Goal: Task Accomplishment & Management: Manage account settings

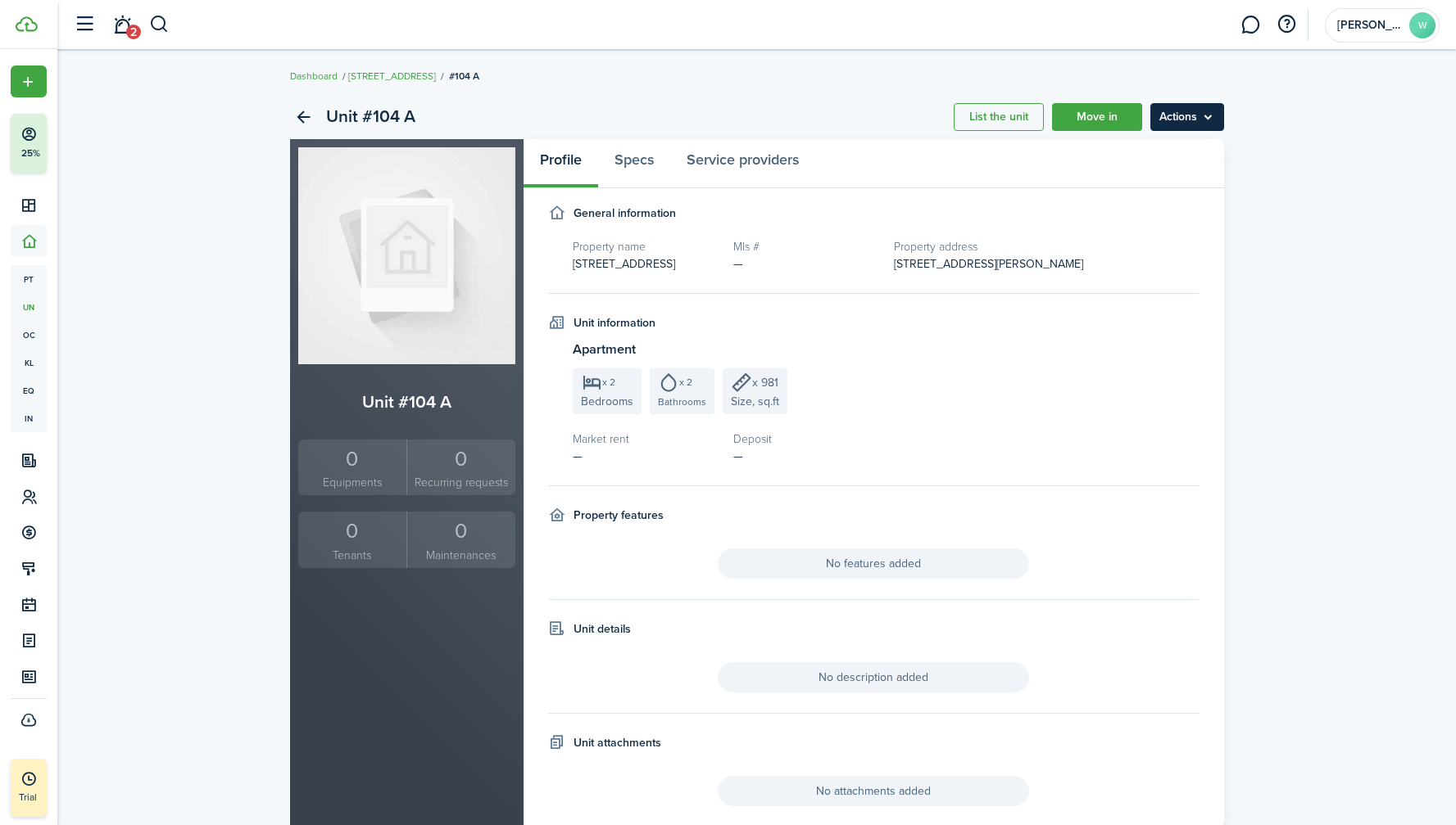
click at [1178, 104] on menu-btn "Actions" at bounding box center [1187, 117] width 74 height 28
click at [1138, 148] on link "Edit unit" at bounding box center [1151, 153] width 143 height 28
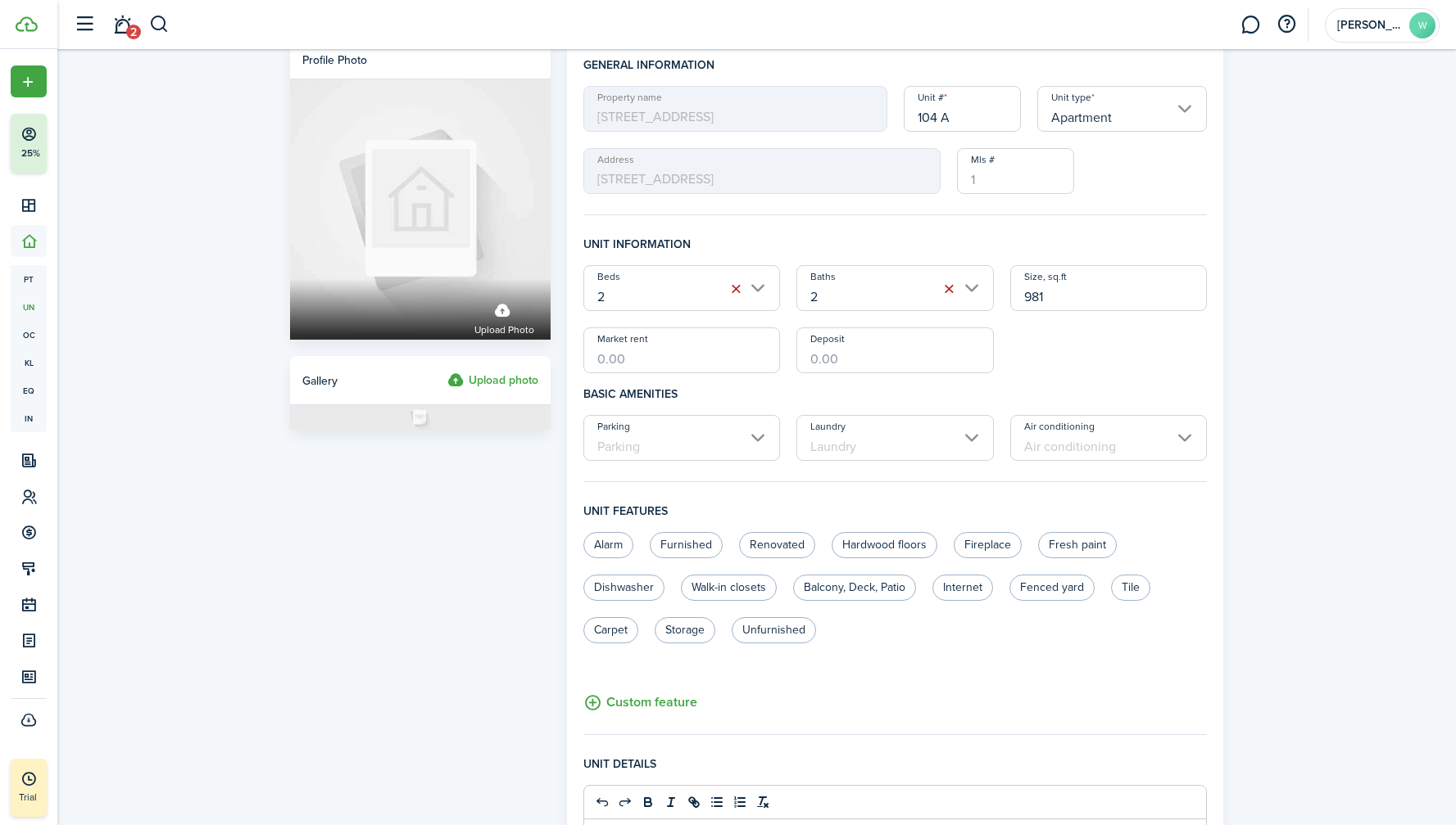
scroll to position [18, 0]
click at [743, 437] on input "Parking" at bounding box center [683, 437] width 198 height 46
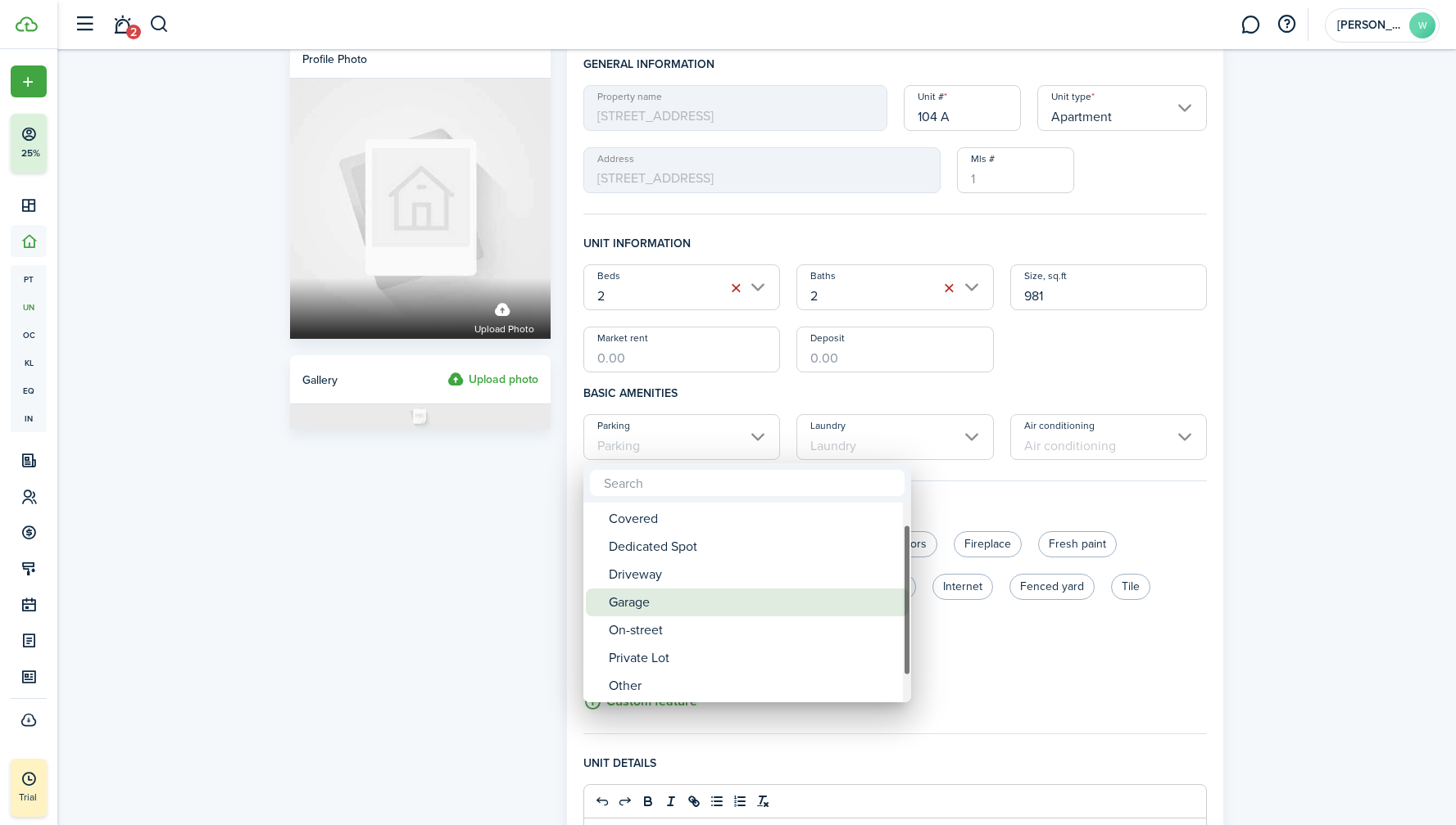
click at [689, 597] on div "Garage" at bounding box center [753, 602] width 290 height 28
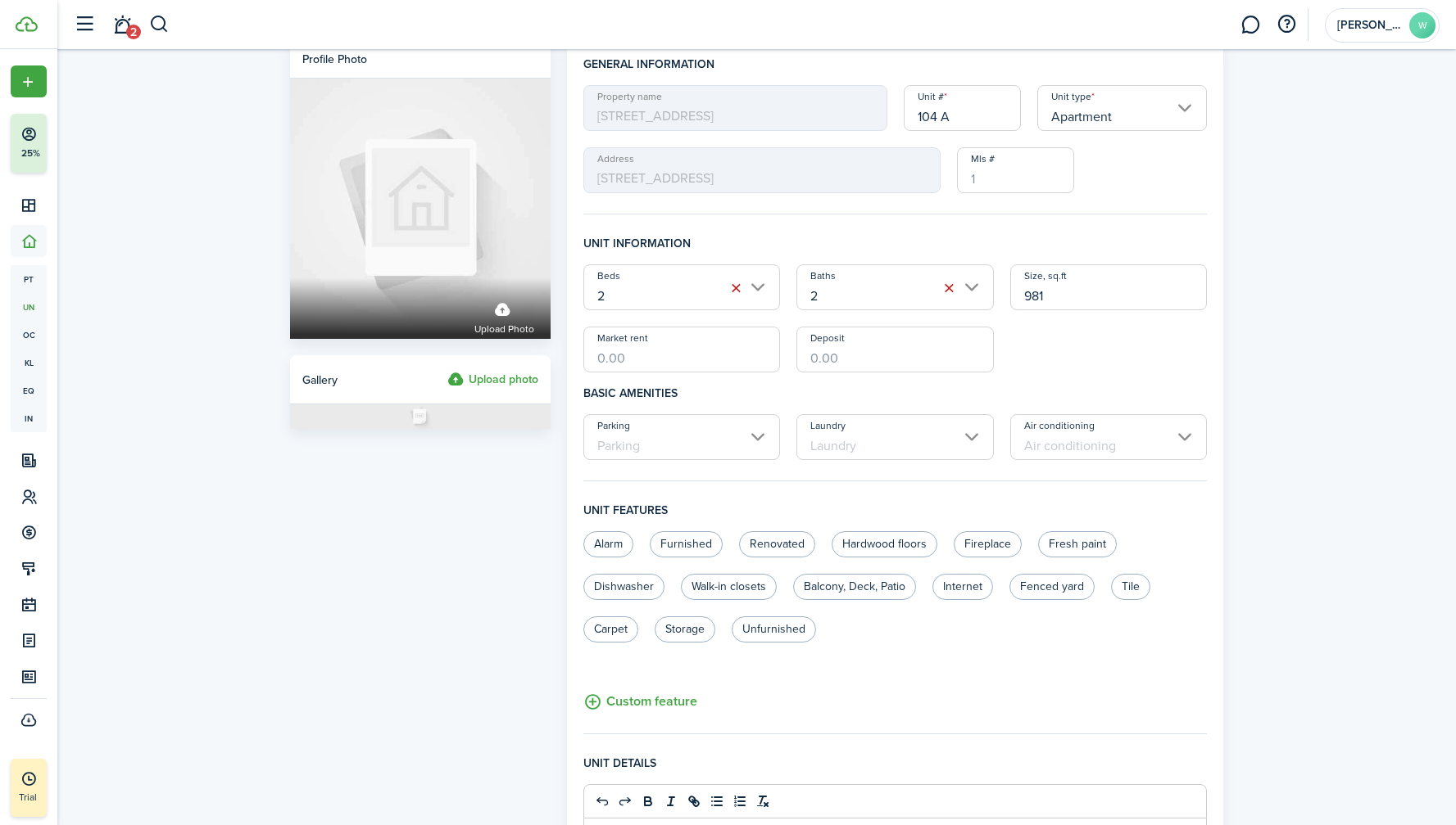
type input "Garage"
click at [862, 448] on input "Laundry" at bounding box center [895, 437] width 198 height 46
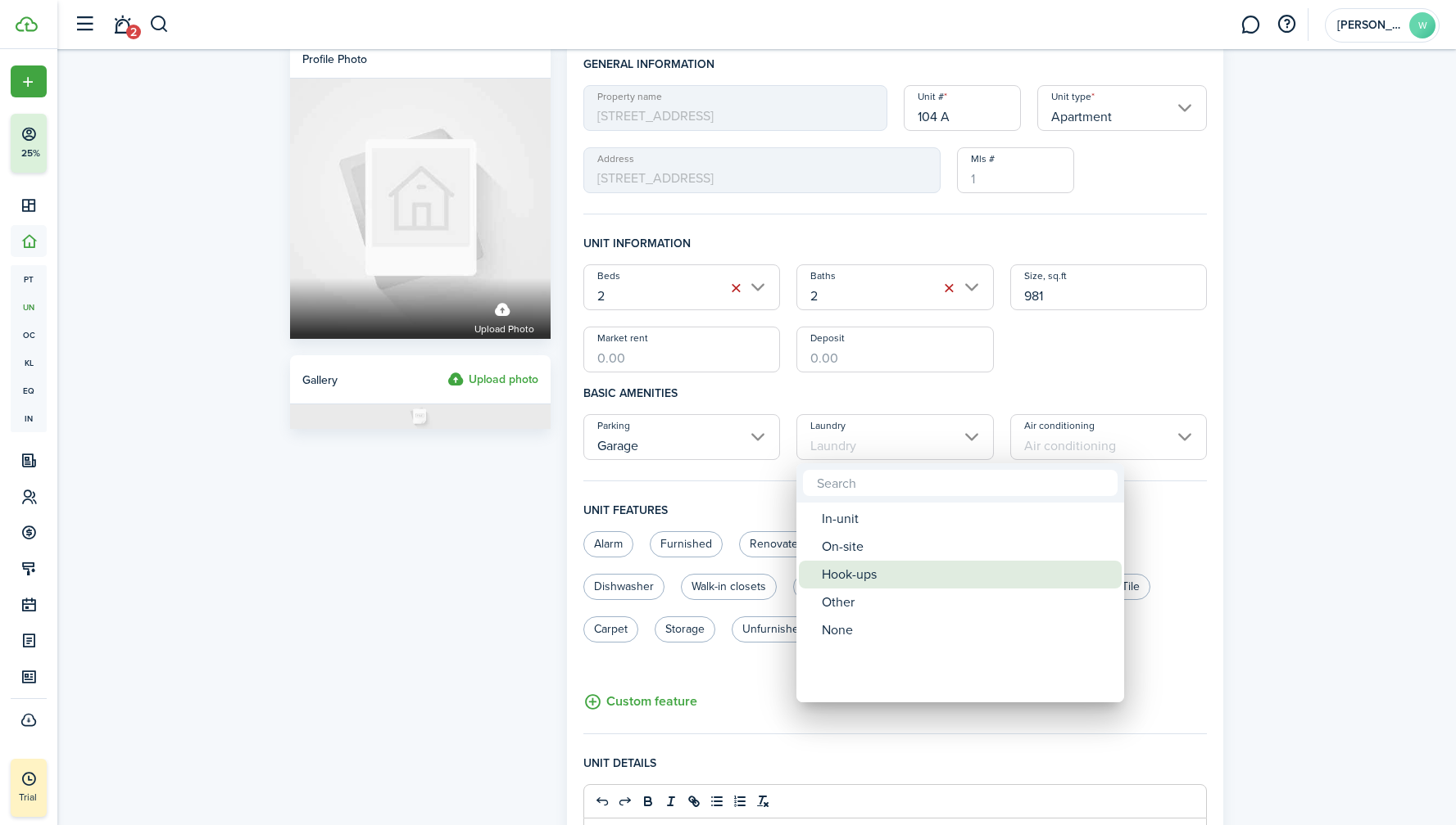
click at [864, 570] on div "Hook-ups" at bounding box center [966, 575] width 290 height 28
type input "Hook-ups"
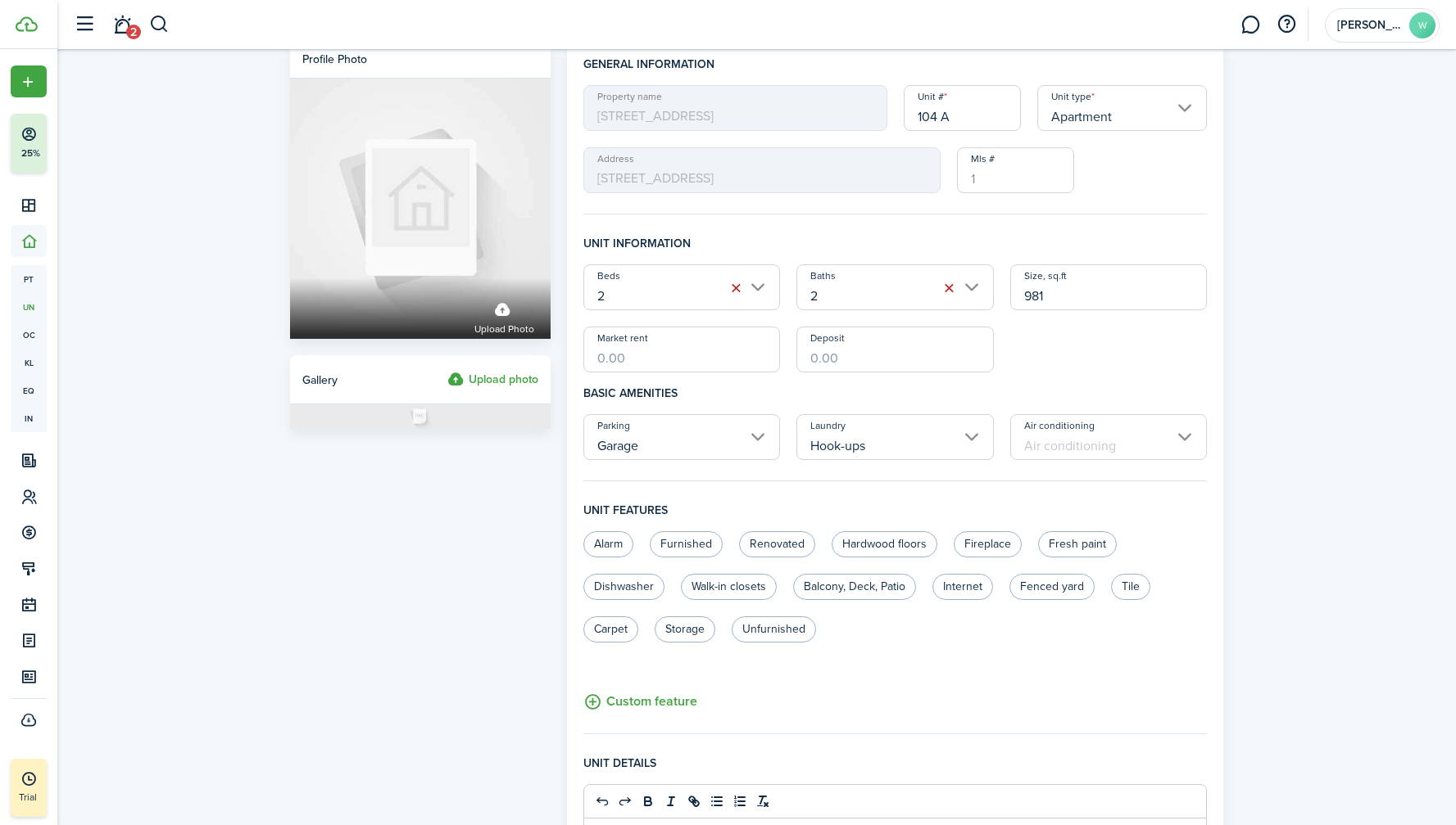
click at [1074, 434] on input "Air conditioning" at bounding box center [1109, 437] width 198 height 46
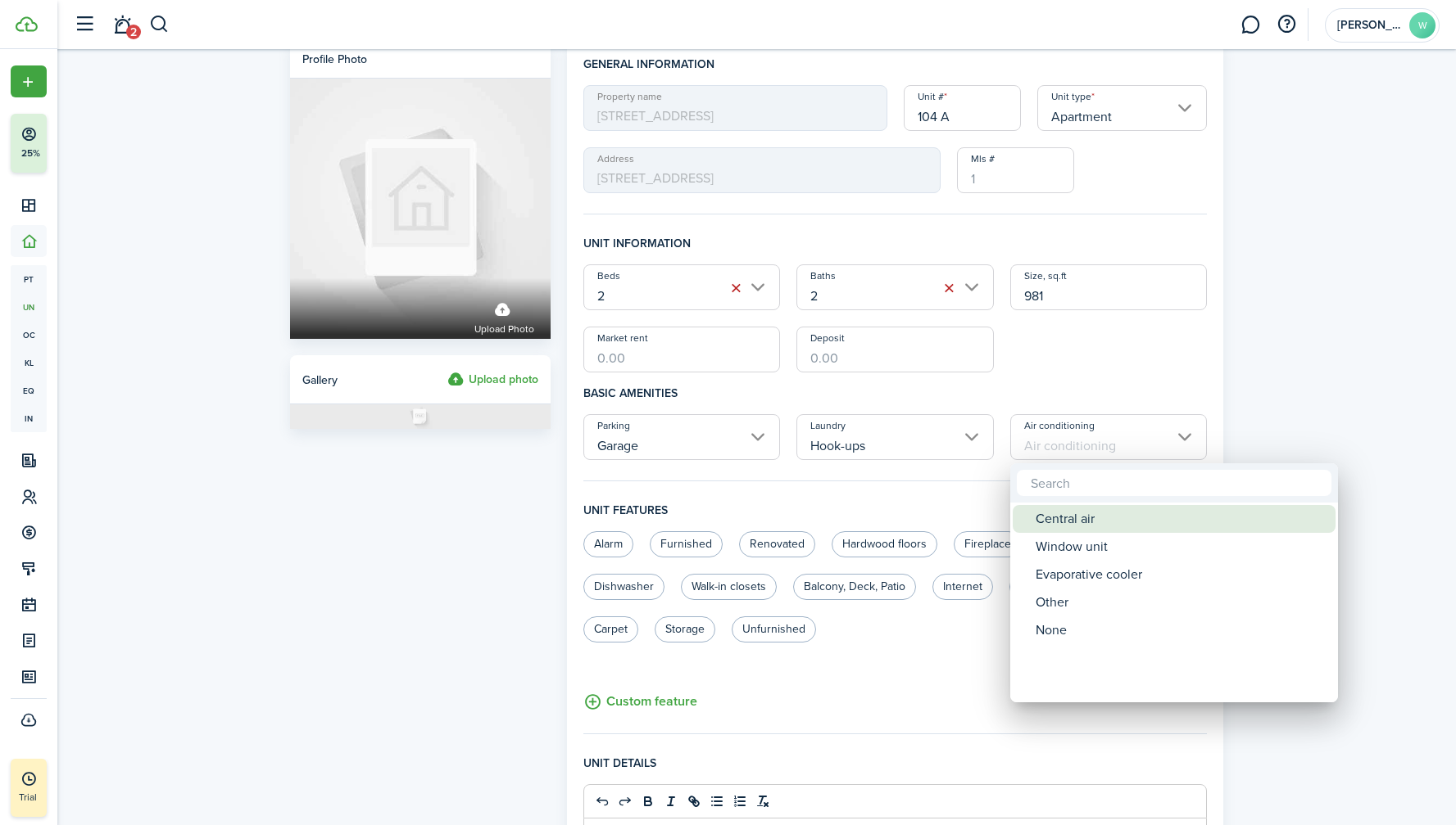
click at [1079, 520] on div "Central air" at bounding box center [1180, 519] width 290 height 28
type input "Central air"
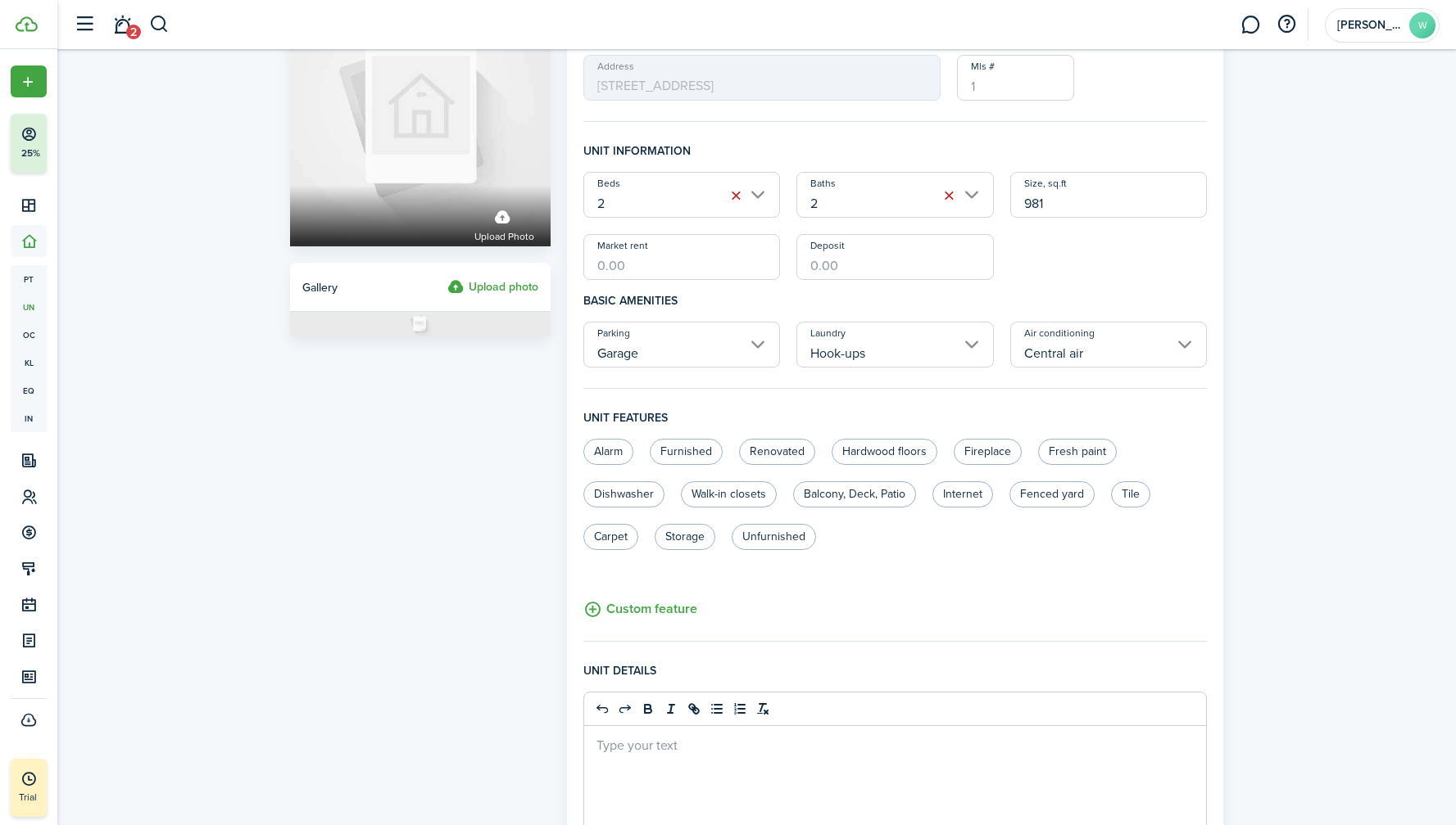
scroll to position [148, 0]
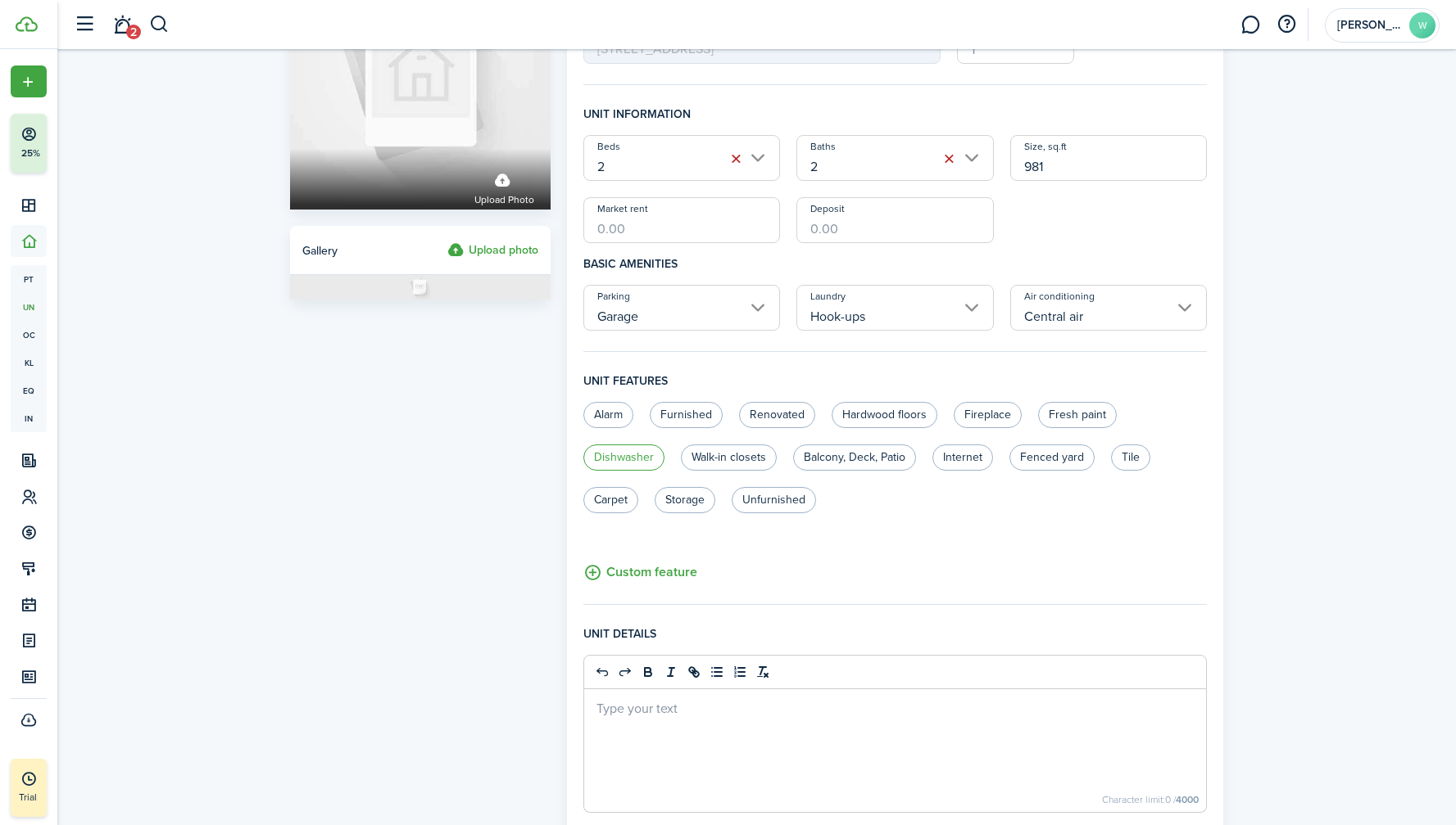
click at [639, 456] on label "Dishwasher" at bounding box center [624, 457] width 81 height 26
radio input "true"
click at [729, 458] on label "Walk-in closets" at bounding box center [728, 457] width 96 height 26
radio input "true"
click at [617, 496] on label "Carpet" at bounding box center [611, 500] width 55 height 26
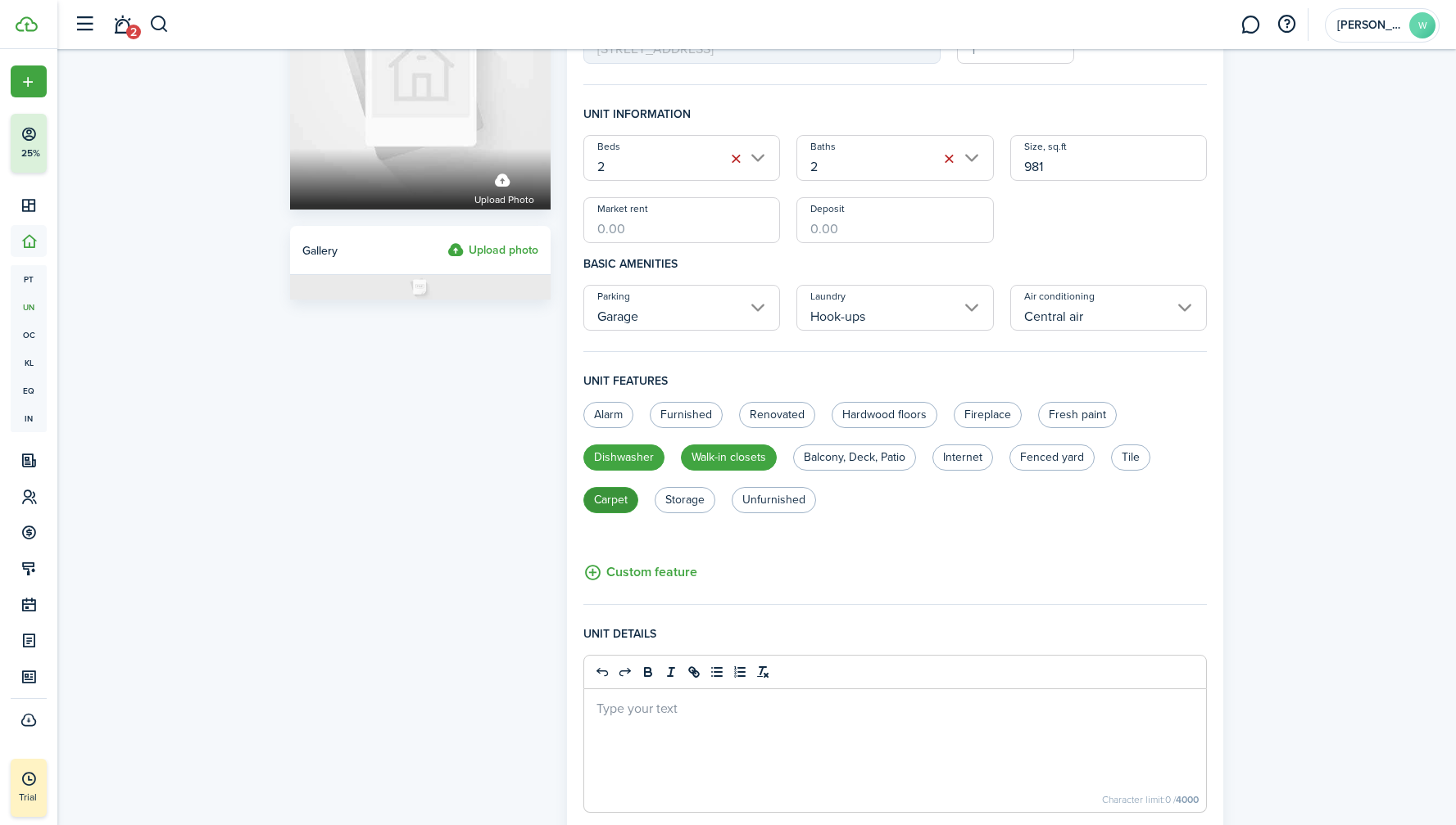
radio input "true"
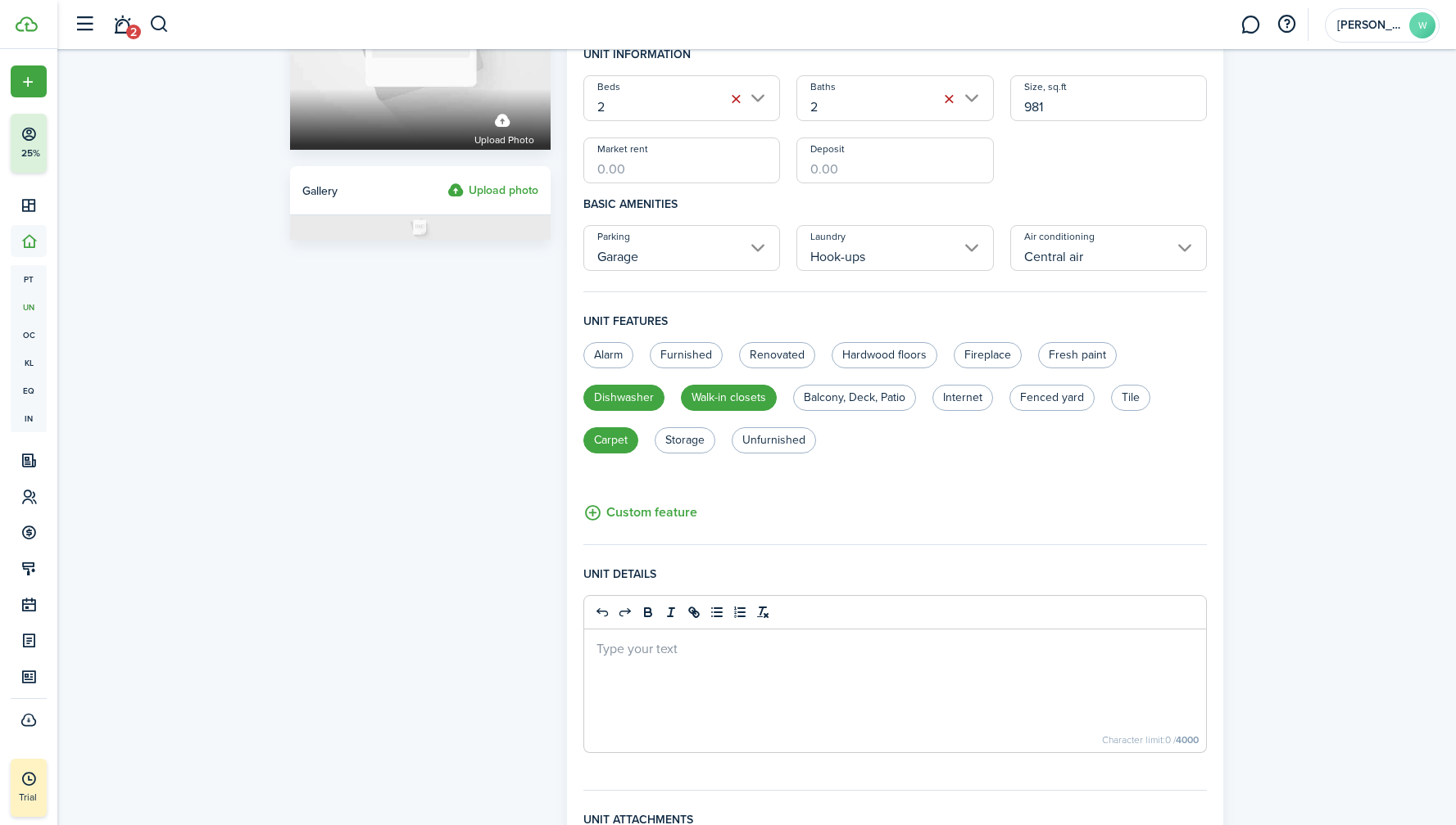
scroll to position [434, 0]
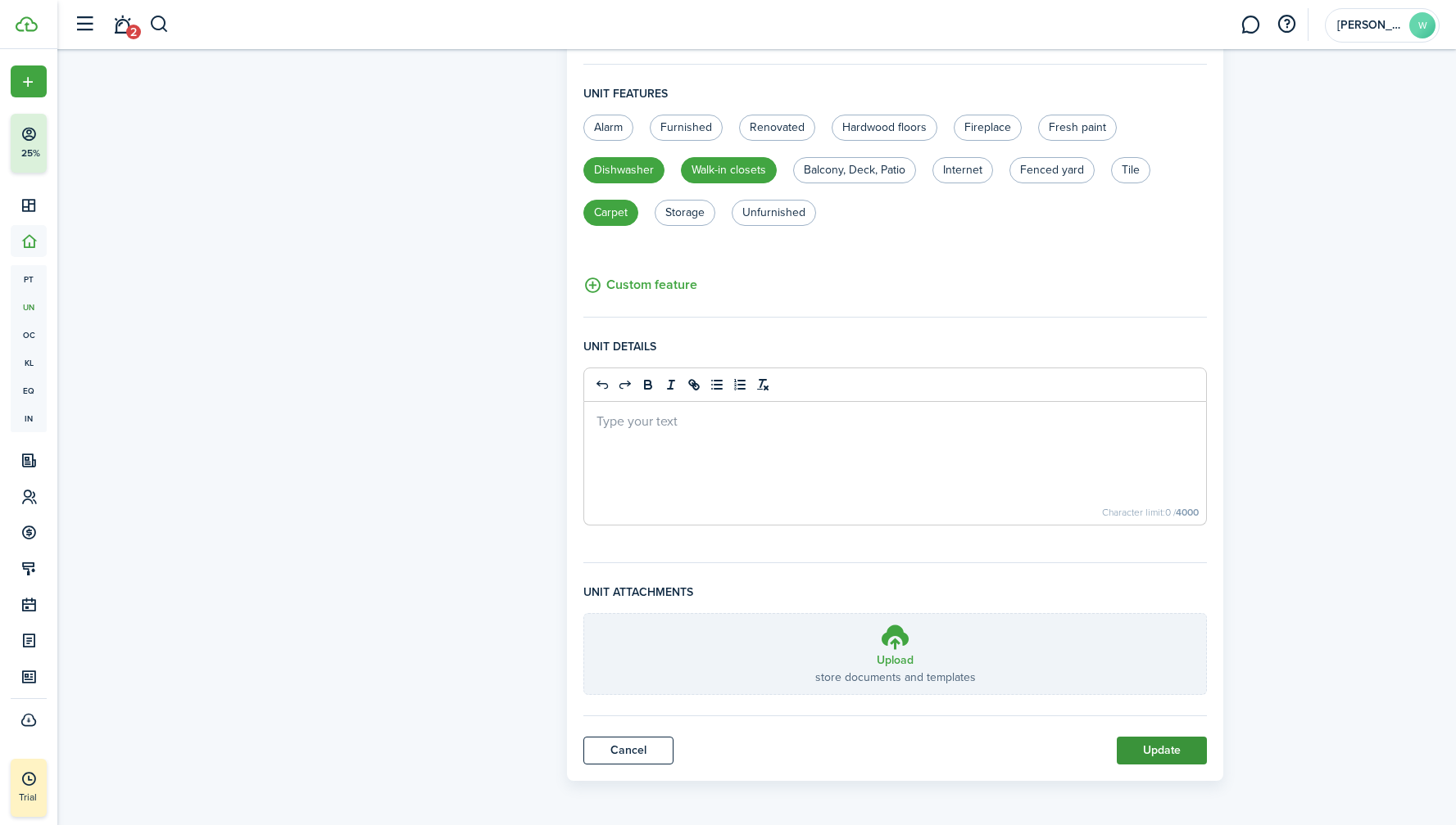
click at [1149, 754] on button "Update" at bounding box center [1161, 751] width 90 height 28
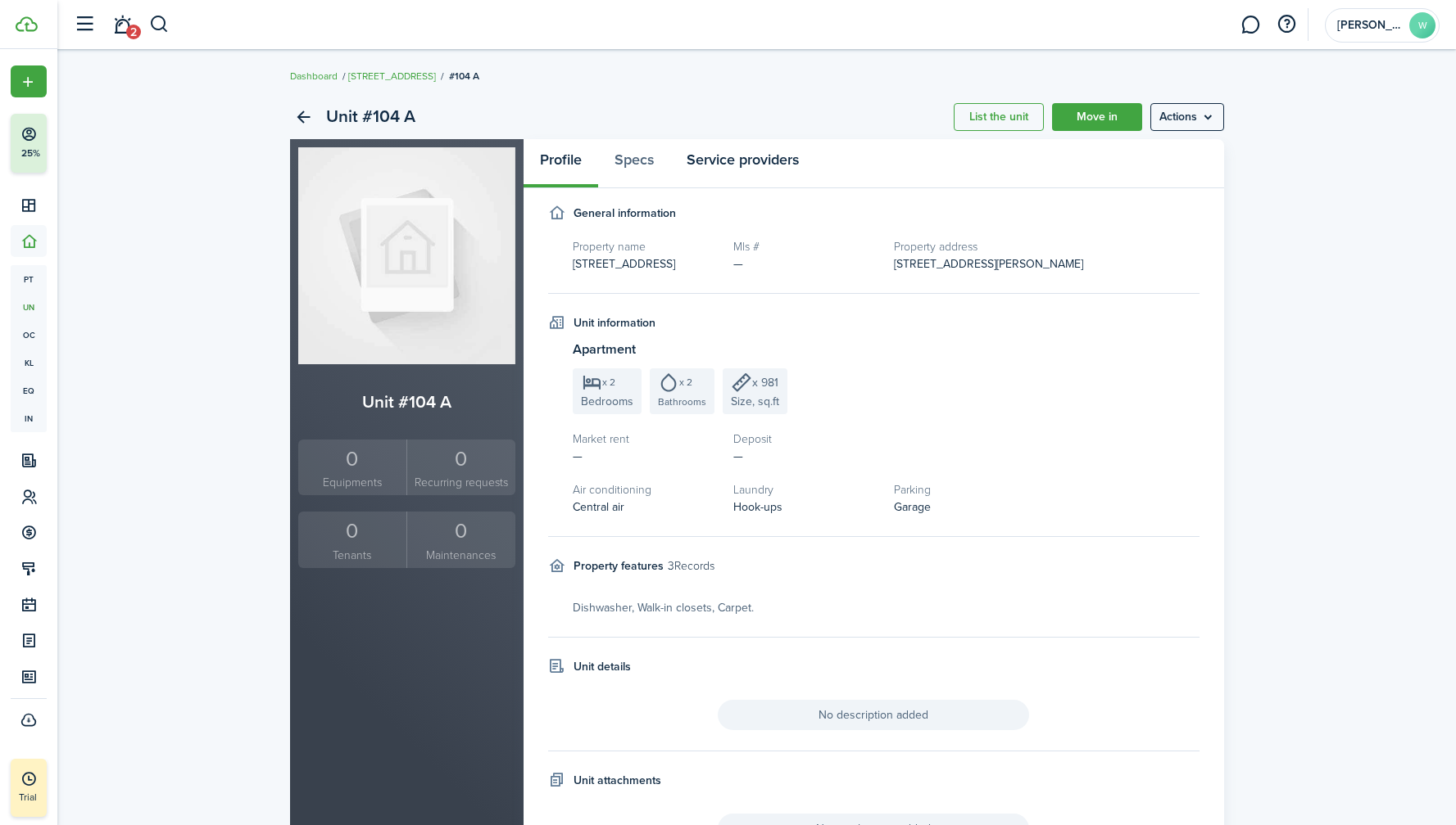
click at [721, 156] on link "Service providers" at bounding box center [742, 163] width 145 height 49
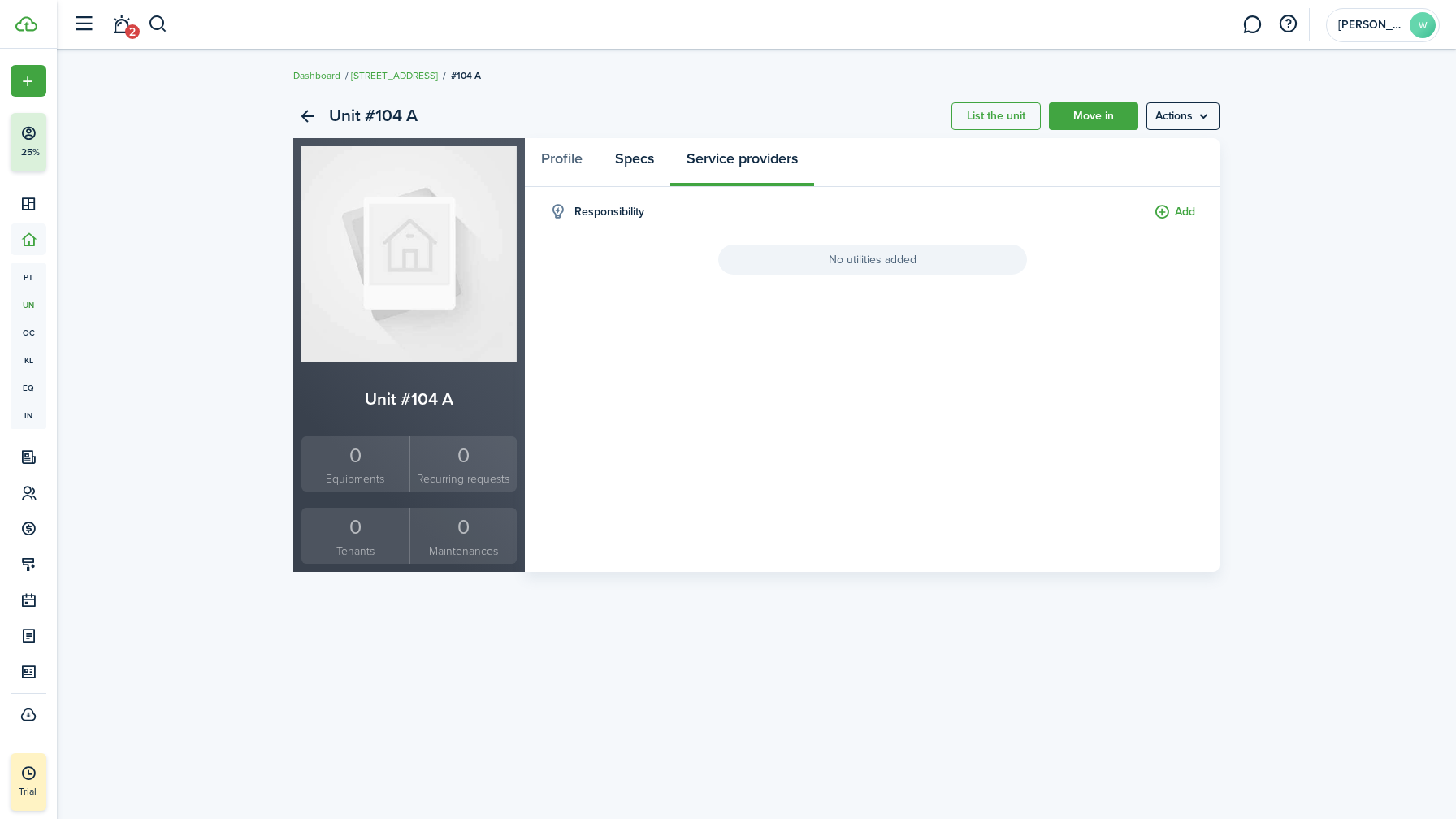
click at [627, 161] on link "Specs" at bounding box center [634, 162] width 71 height 49
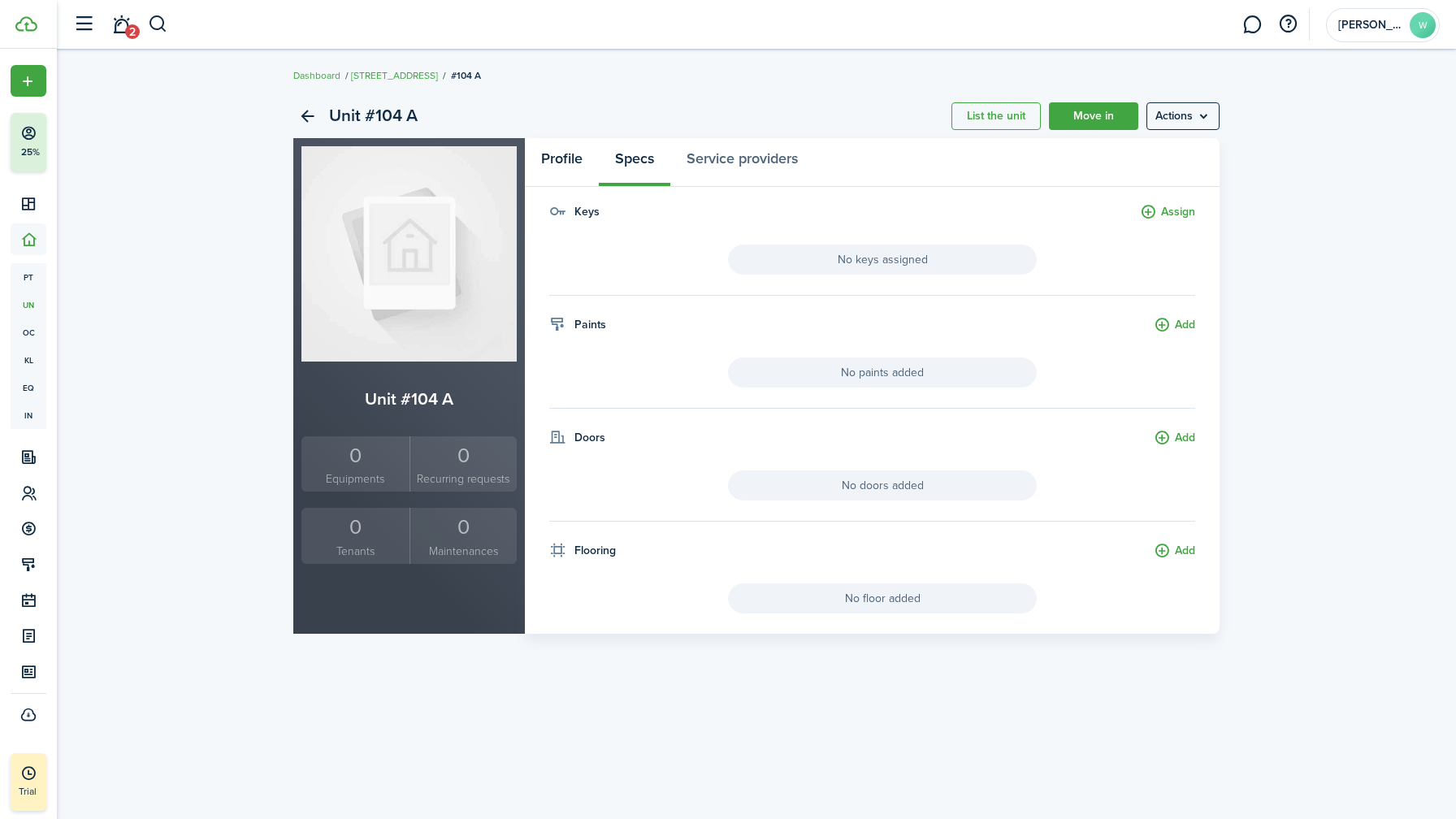
click at [566, 156] on link "Profile" at bounding box center [562, 162] width 74 height 49
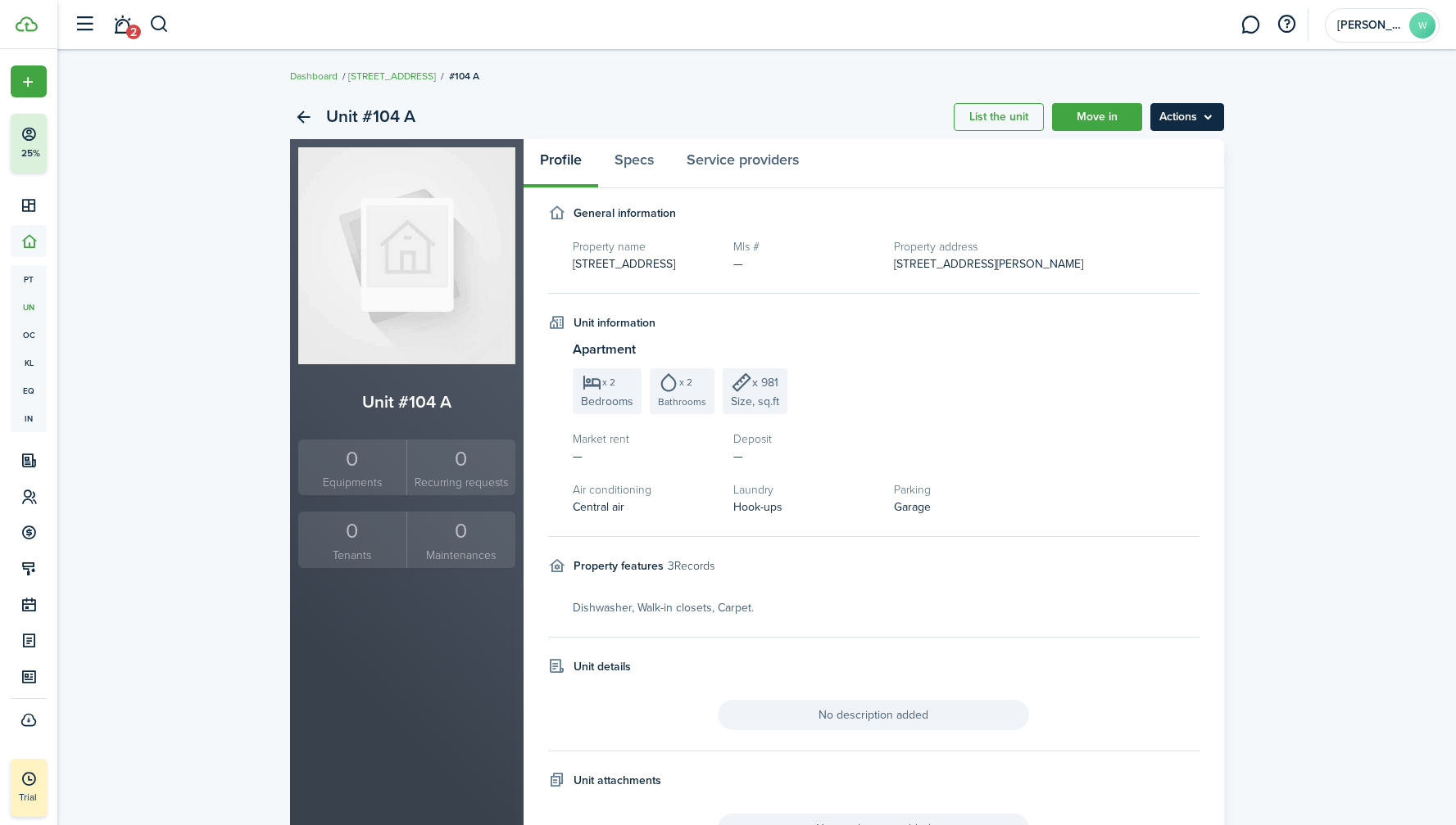
click at [1203, 113] on menu-btn "Actions" at bounding box center [1187, 117] width 74 height 28
click at [293, 121] on link "Back" at bounding box center [304, 117] width 28 height 28
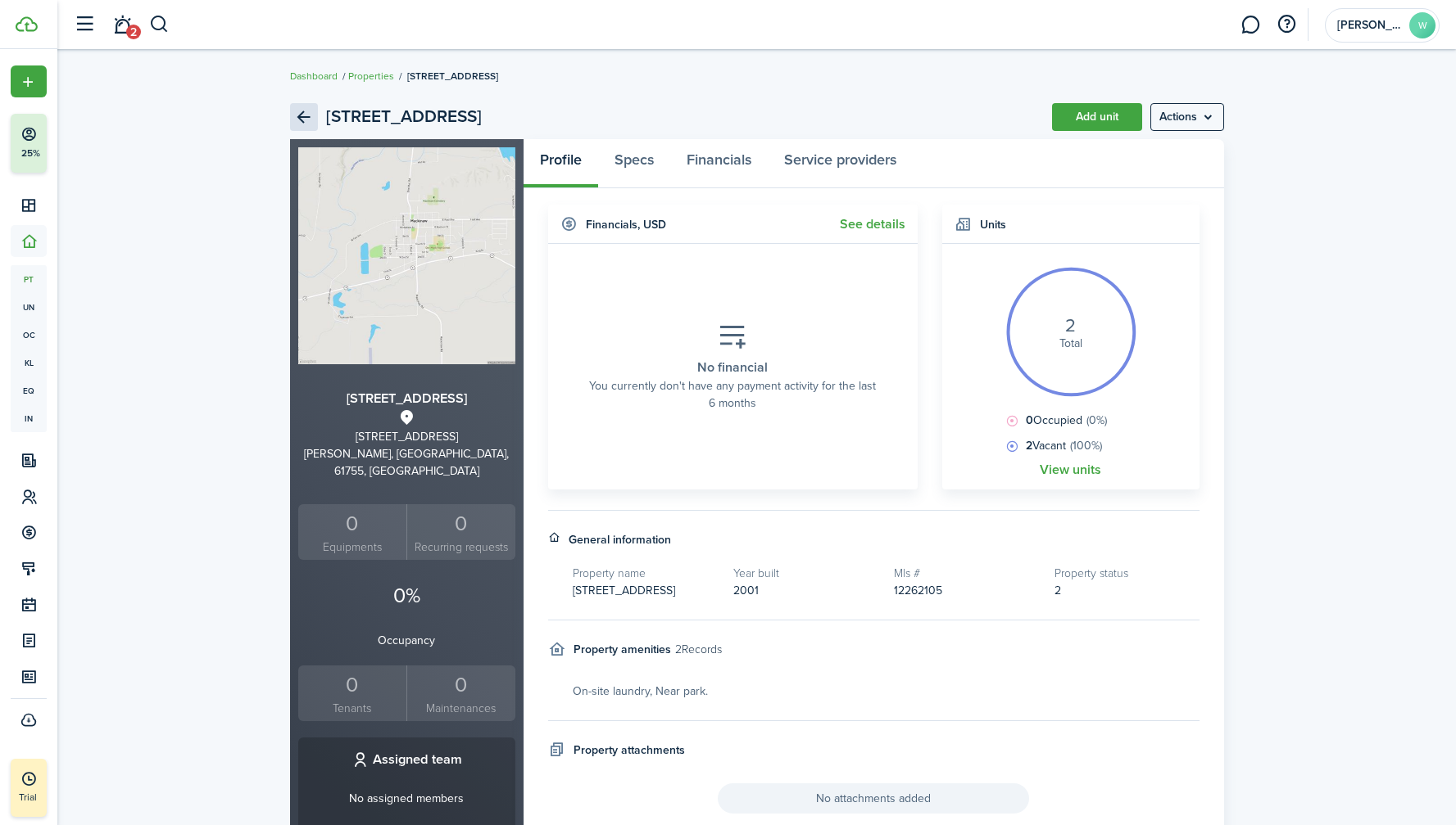
click at [309, 116] on link "Back" at bounding box center [304, 117] width 28 height 28
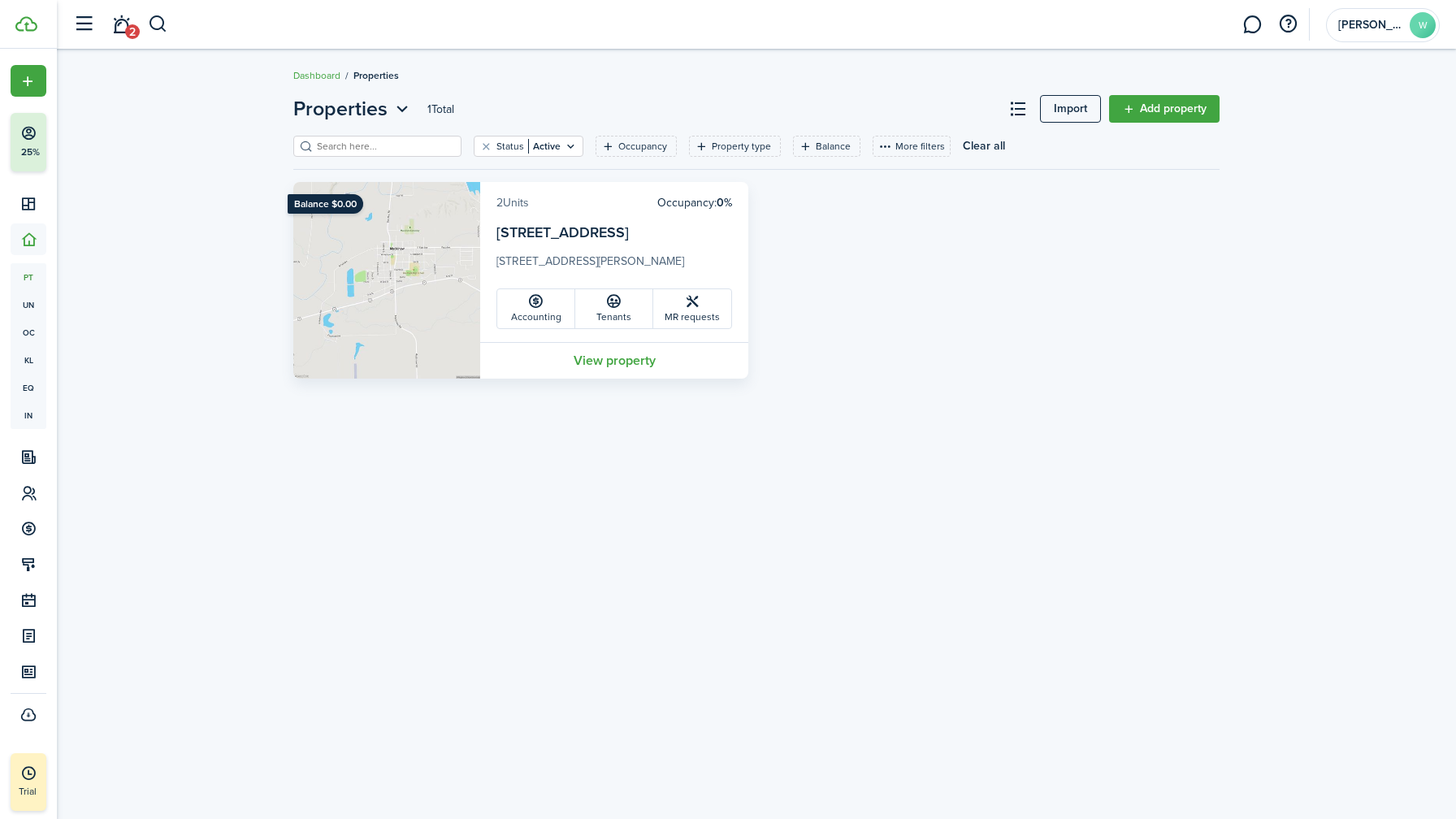
click at [519, 204] on link "2 Units" at bounding box center [512, 202] width 33 height 17
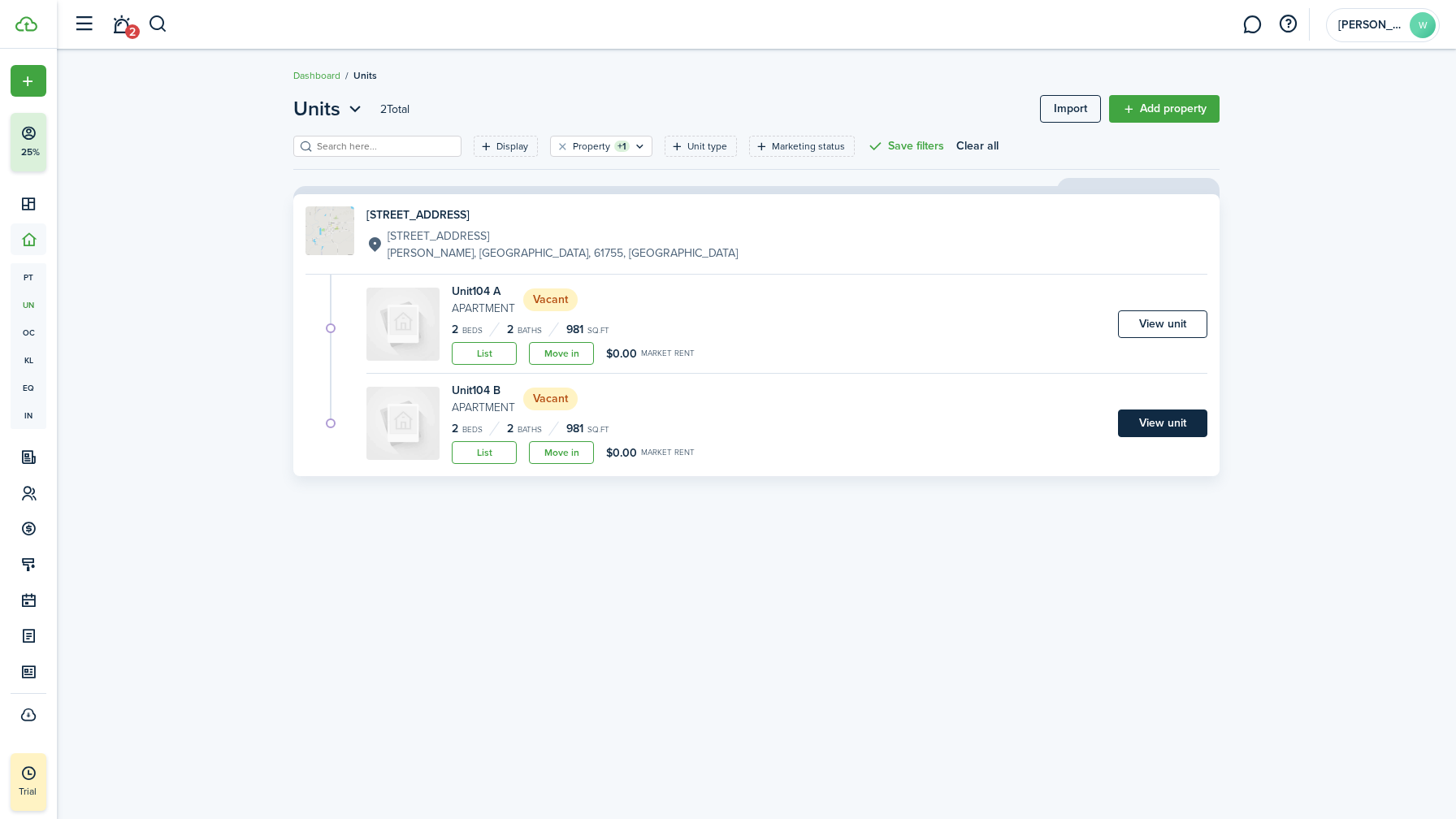
click at [1167, 427] on link "View unit" at bounding box center [1163, 423] width 89 height 28
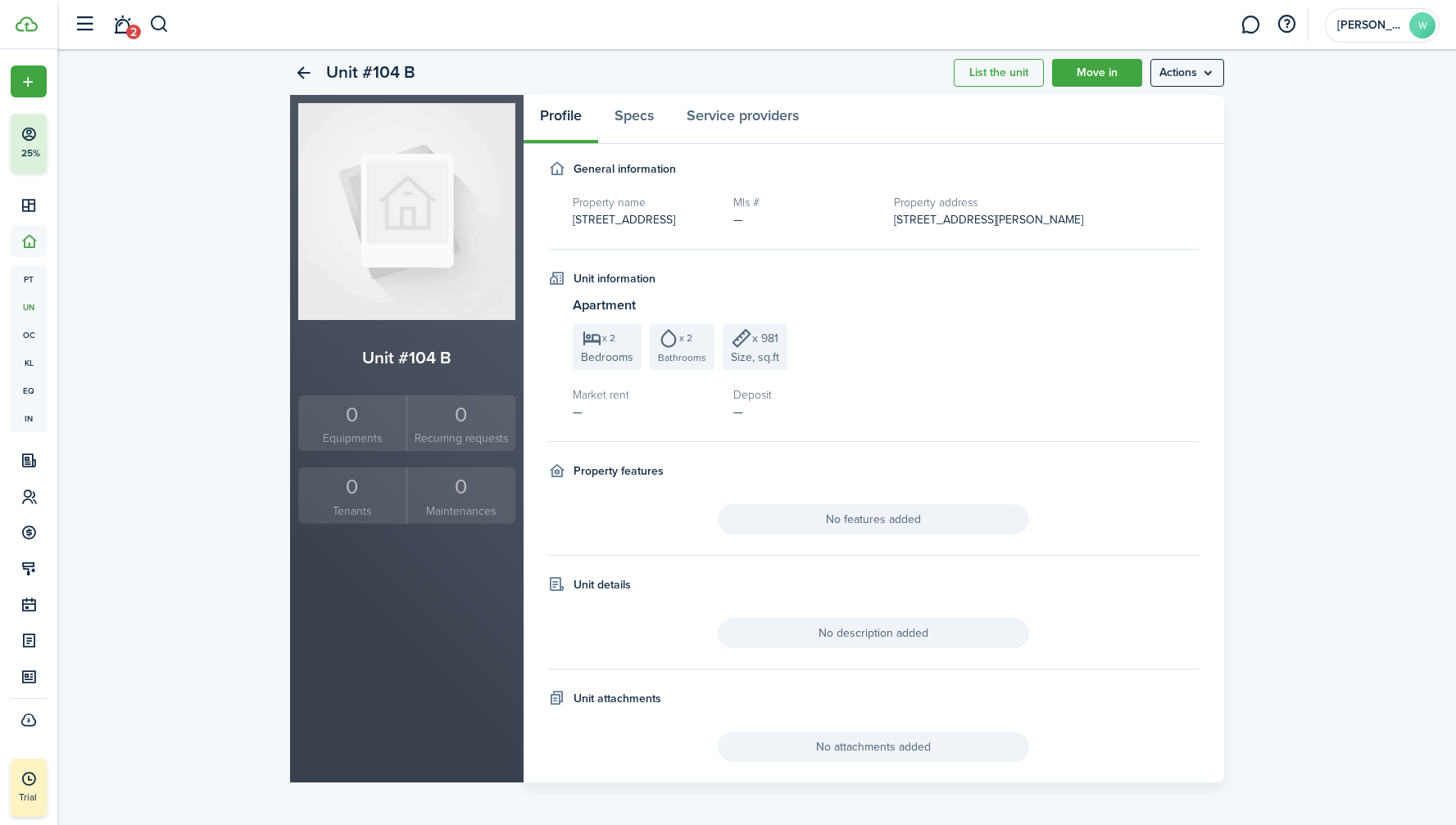
scroll to position [46, 0]
click at [1158, 72] on menu-btn "Actions" at bounding box center [1187, 71] width 74 height 28
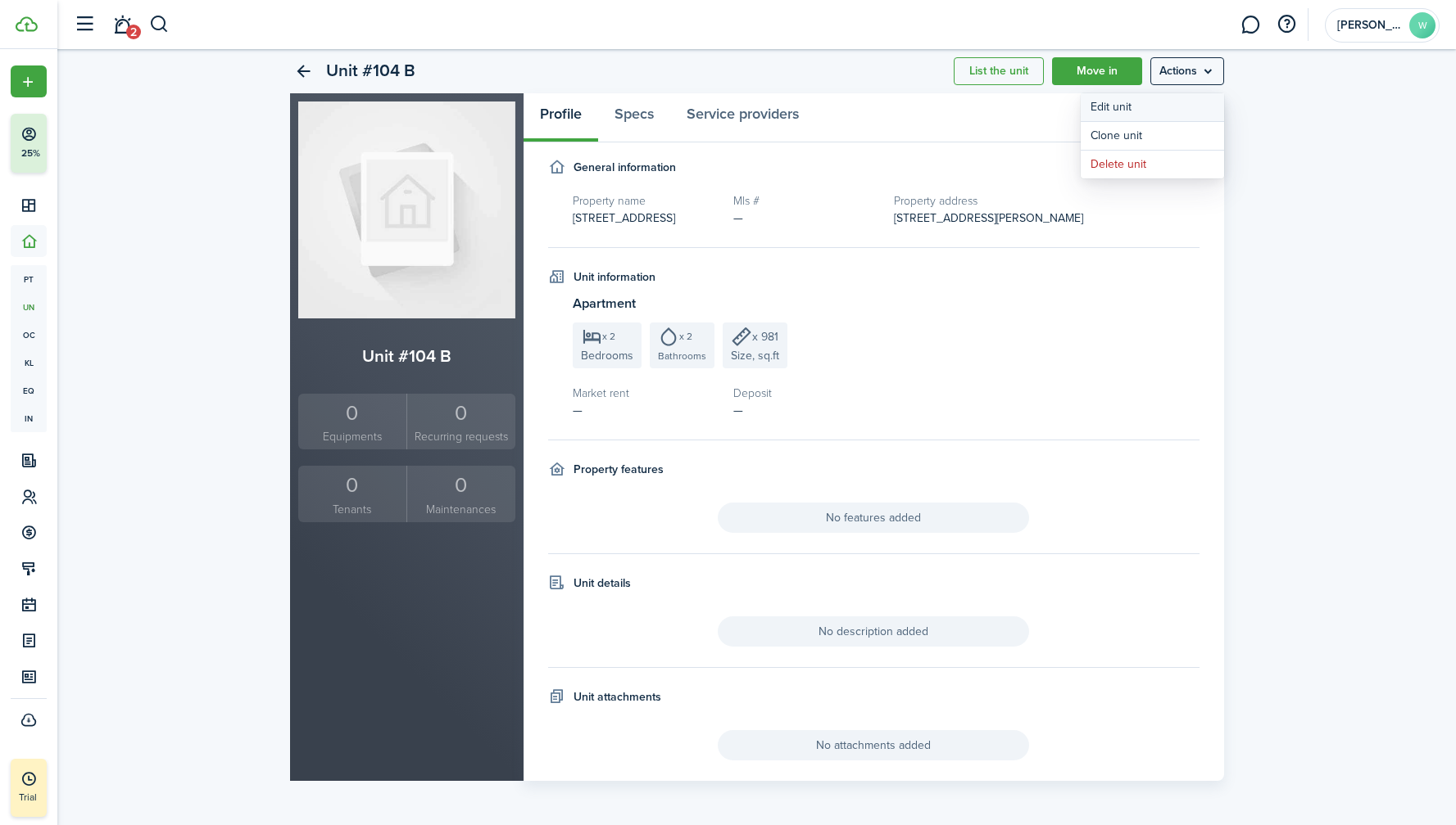
click at [1137, 104] on link "Edit unit" at bounding box center [1151, 107] width 143 height 28
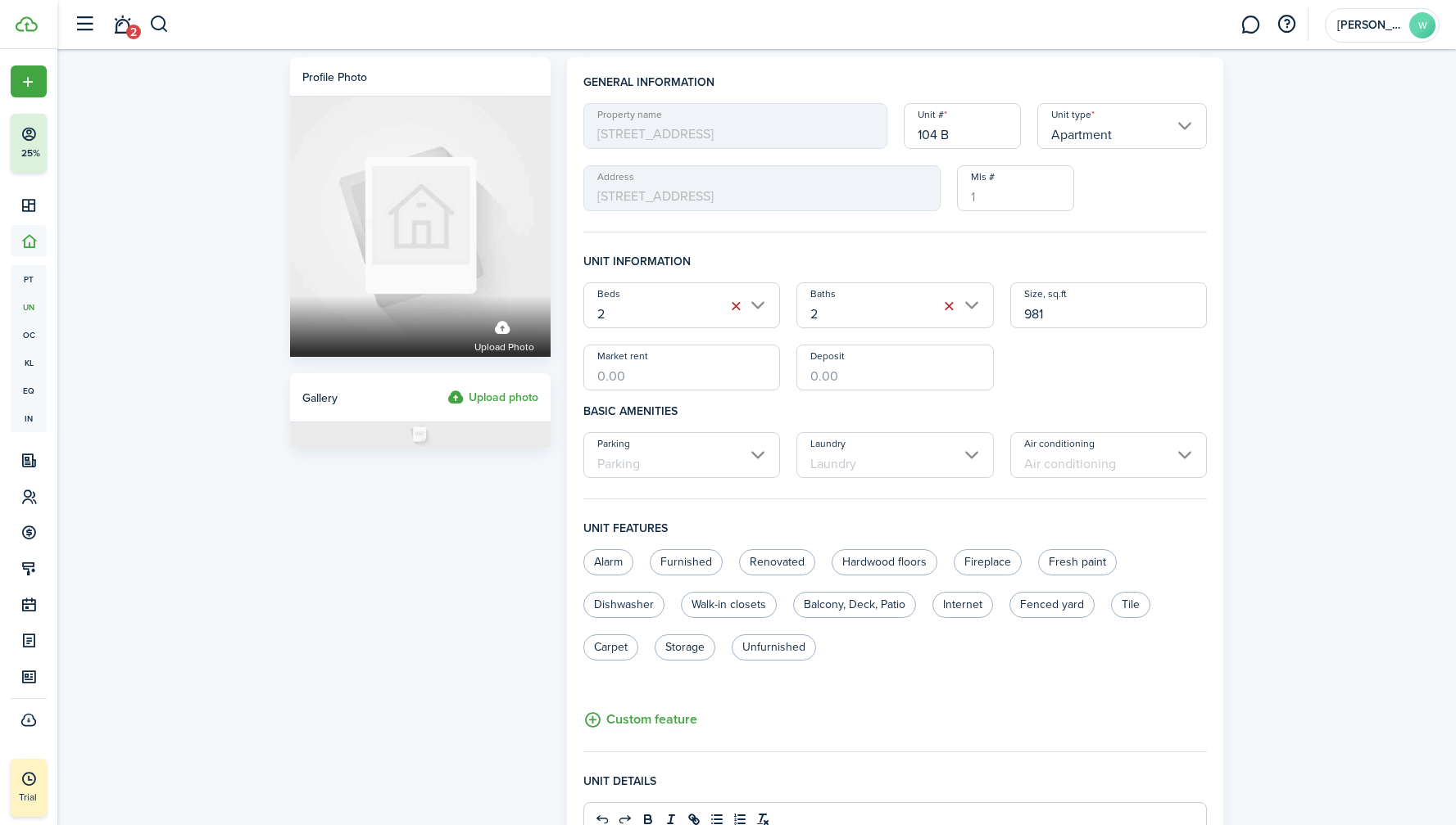
click at [1144, 125] on input "Apartment" at bounding box center [1122, 126] width 171 height 46
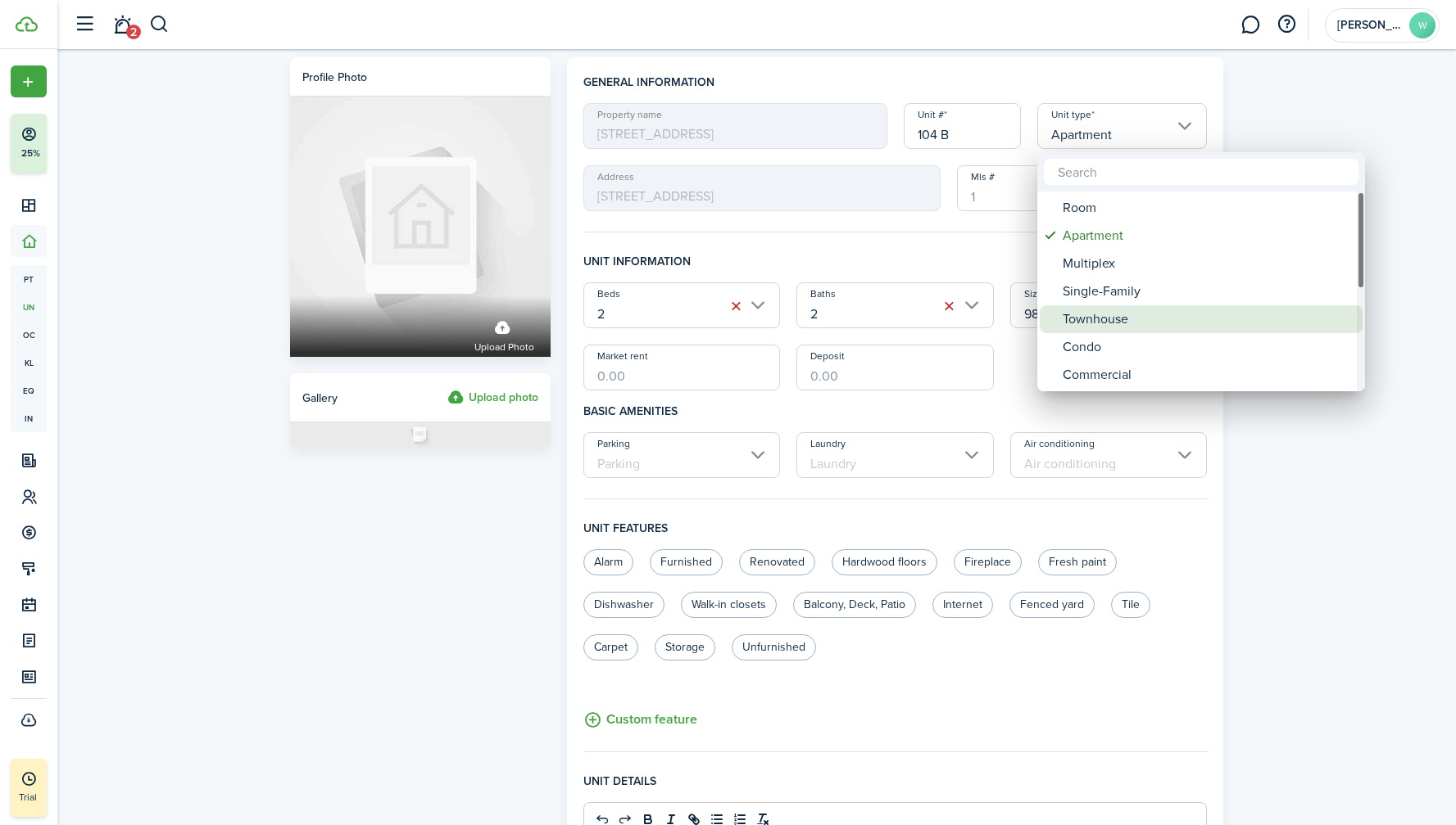
click at [1119, 318] on div "Townhouse" at bounding box center [1207, 320] width 290 height 28
type input "Townhouse"
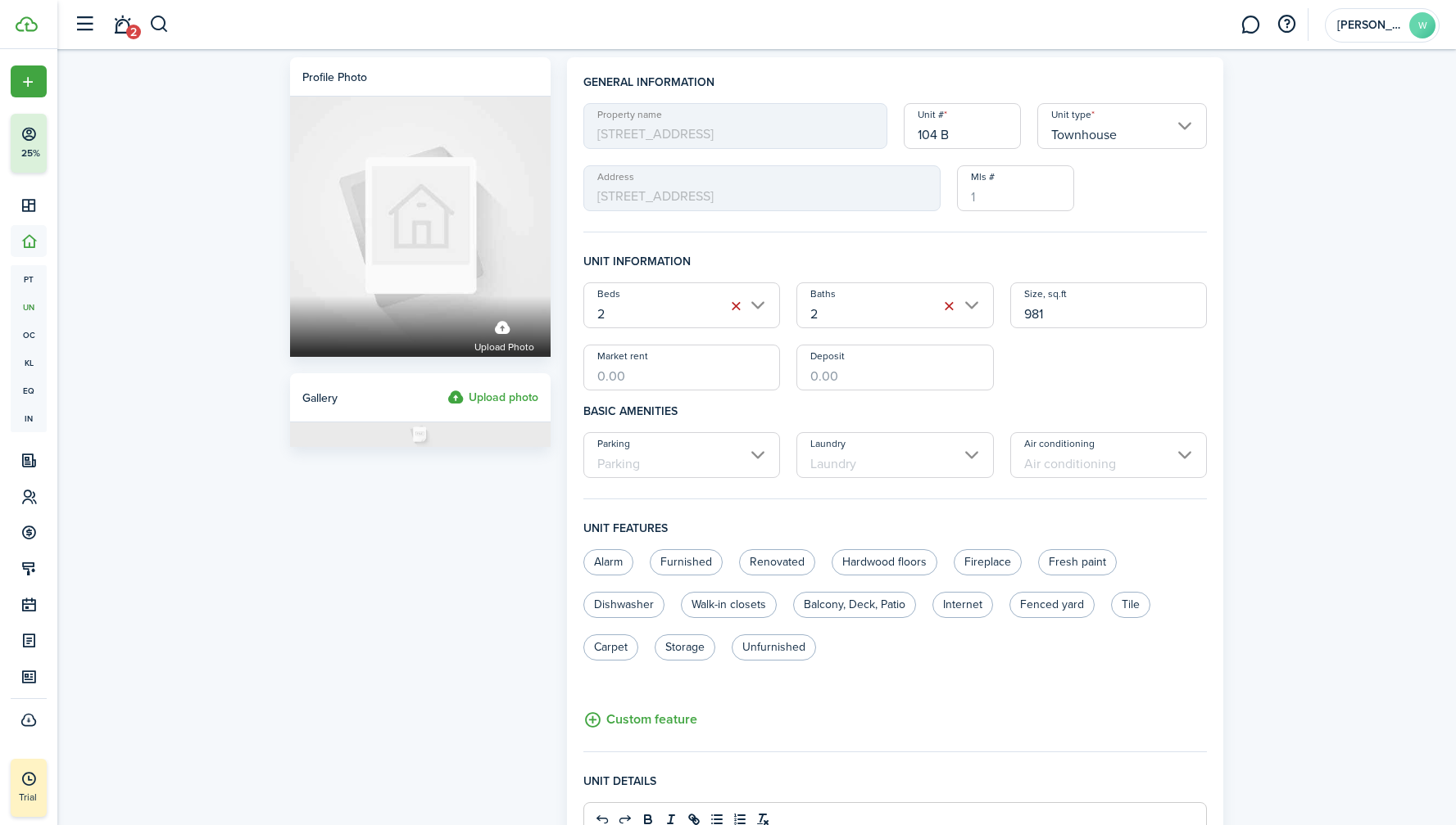
click at [1111, 252] on unit-edit-form "General information Property name [STREET_ADDRESS] Unit type Townhouse Address …" at bounding box center [895, 622] width 625 height 1098
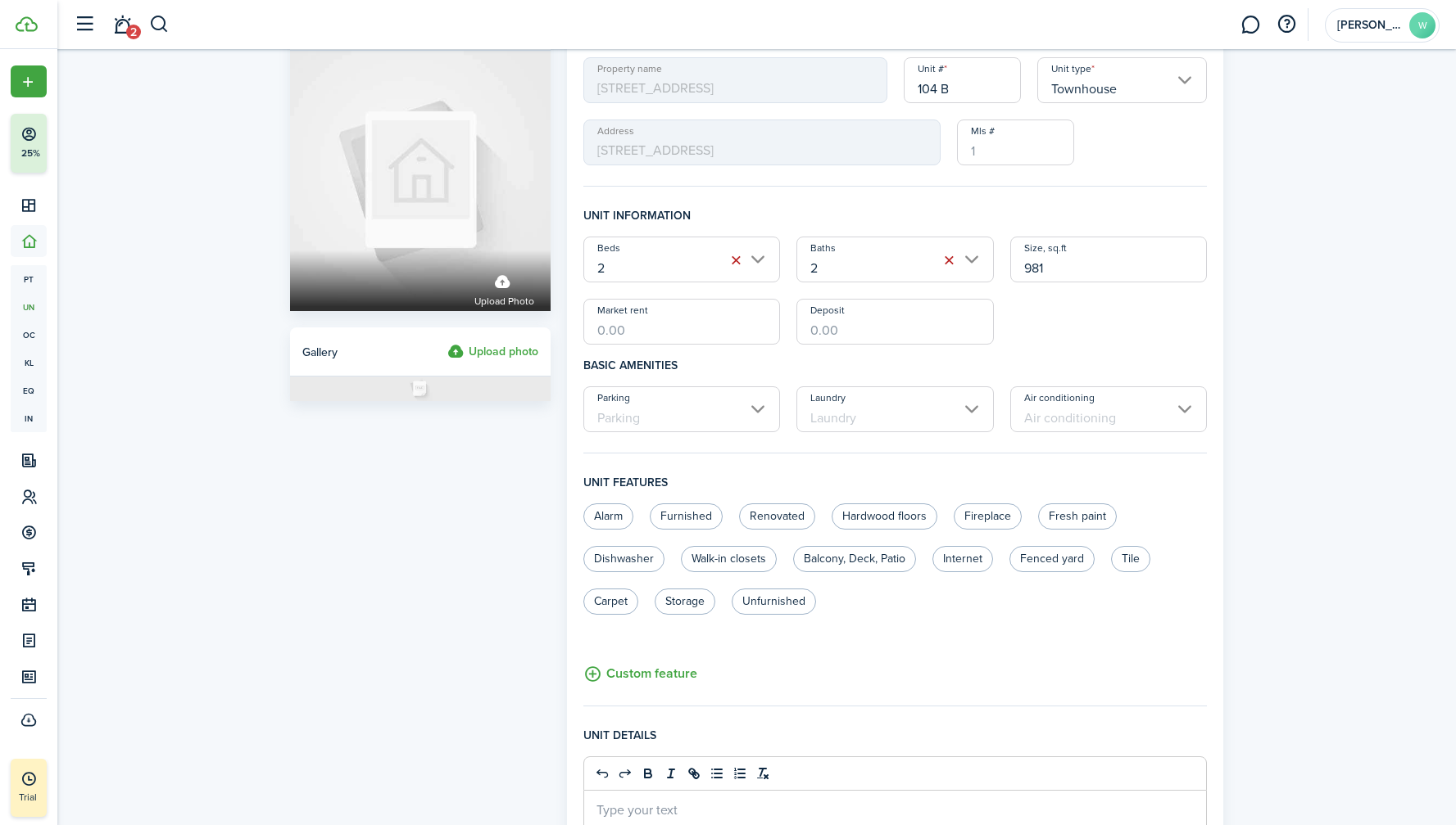
scroll to position [47, 0]
click at [654, 331] on input "Market rent" at bounding box center [683, 321] width 198 height 46
click at [676, 408] on input "Parking" at bounding box center [683, 409] width 198 height 46
type input "$1,200.00"
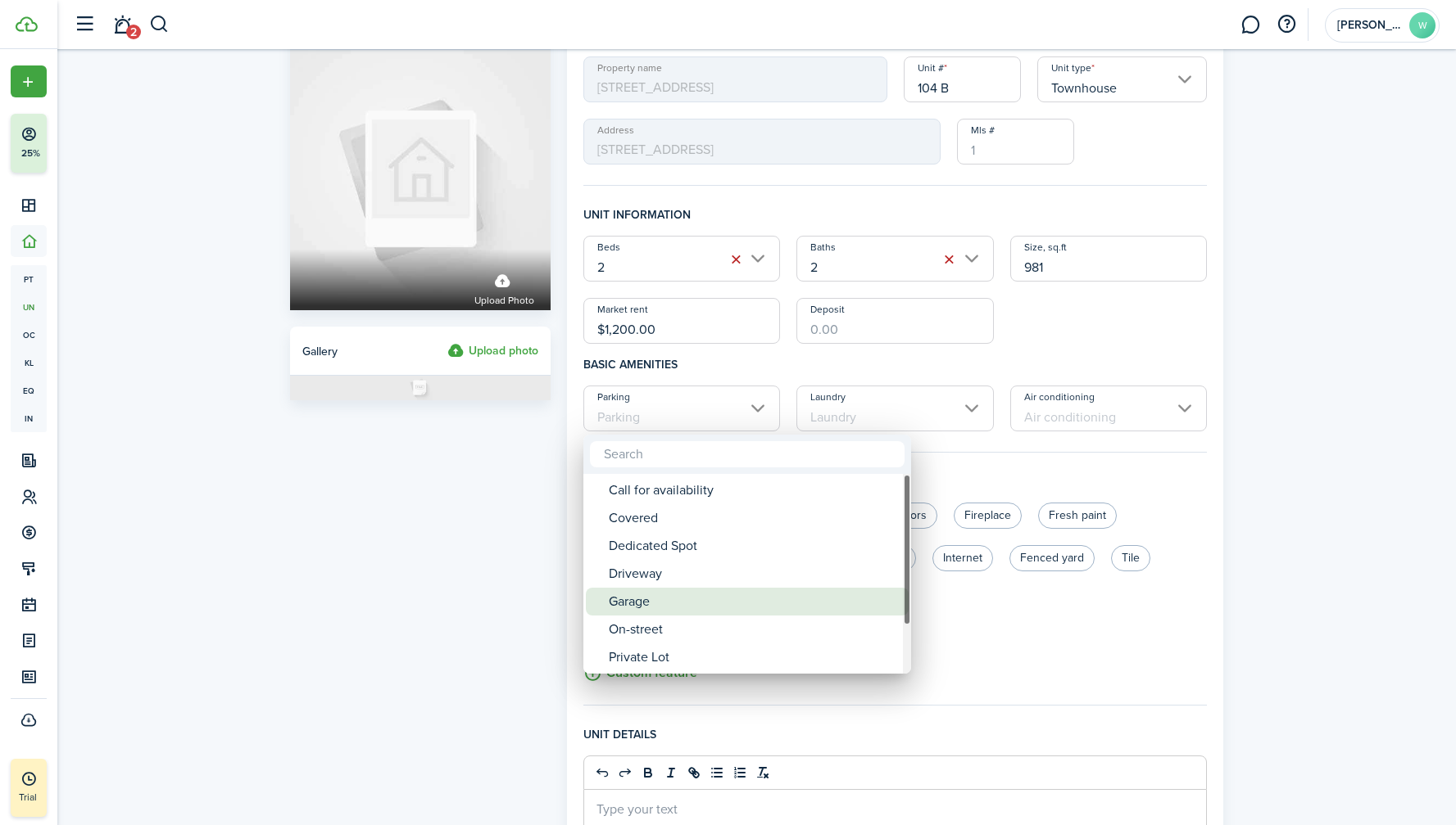
click at [657, 595] on div "Garage" at bounding box center [753, 602] width 290 height 28
type input "Garage"
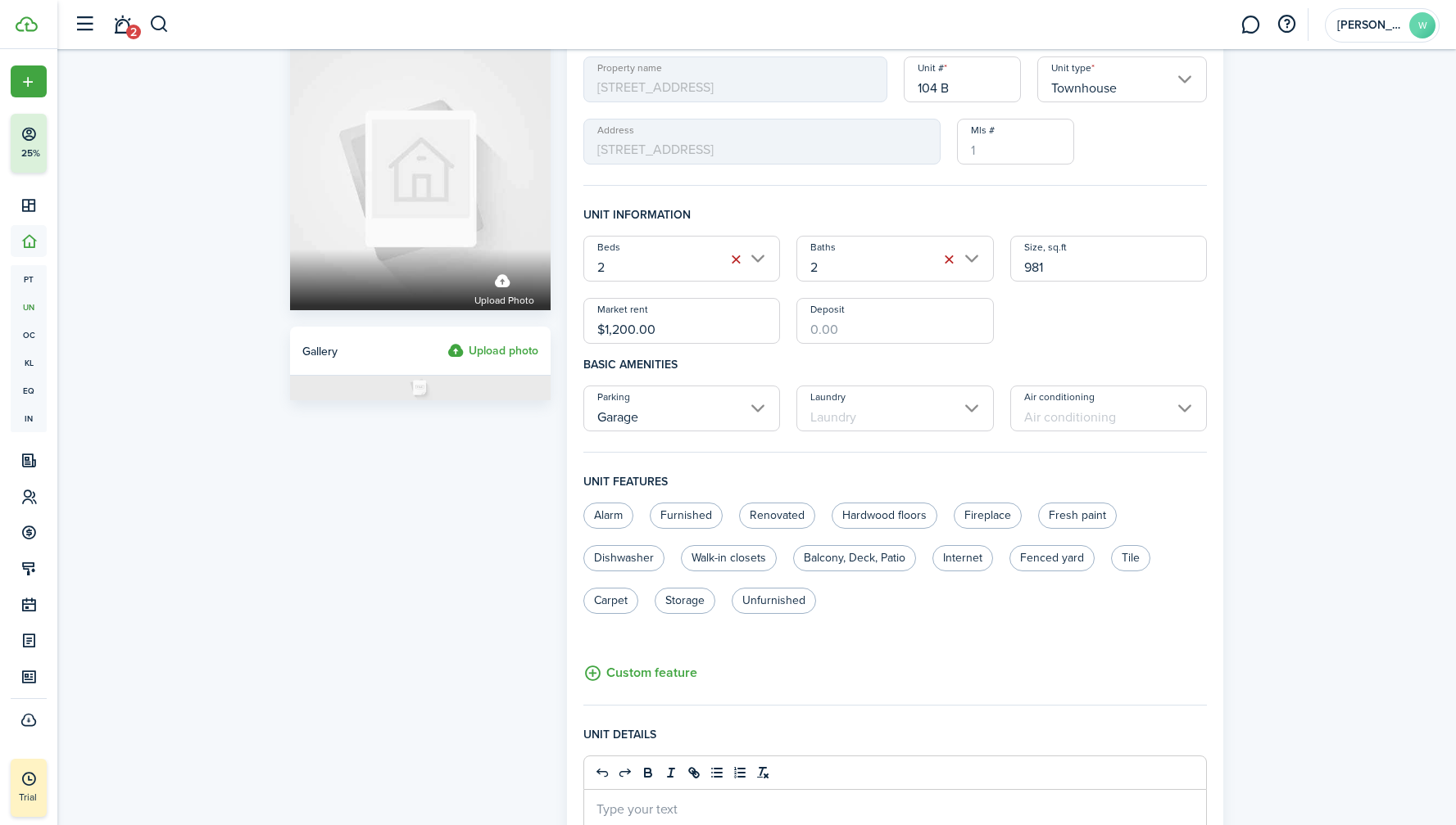
click at [852, 415] on input "Laundry" at bounding box center [895, 409] width 198 height 46
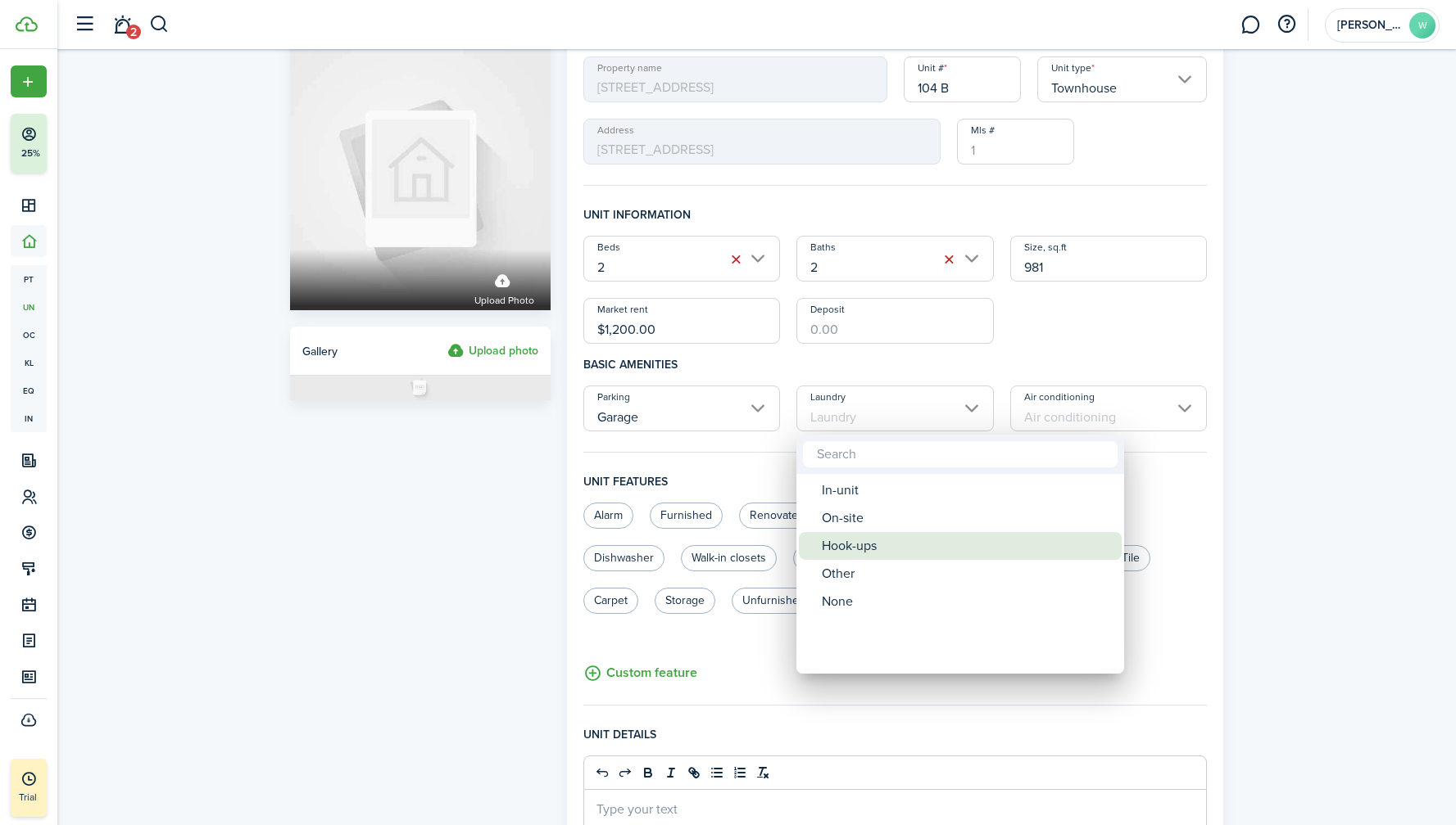
click at [865, 543] on div "Hook-ups" at bounding box center [966, 546] width 290 height 28
type input "Hook-ups"
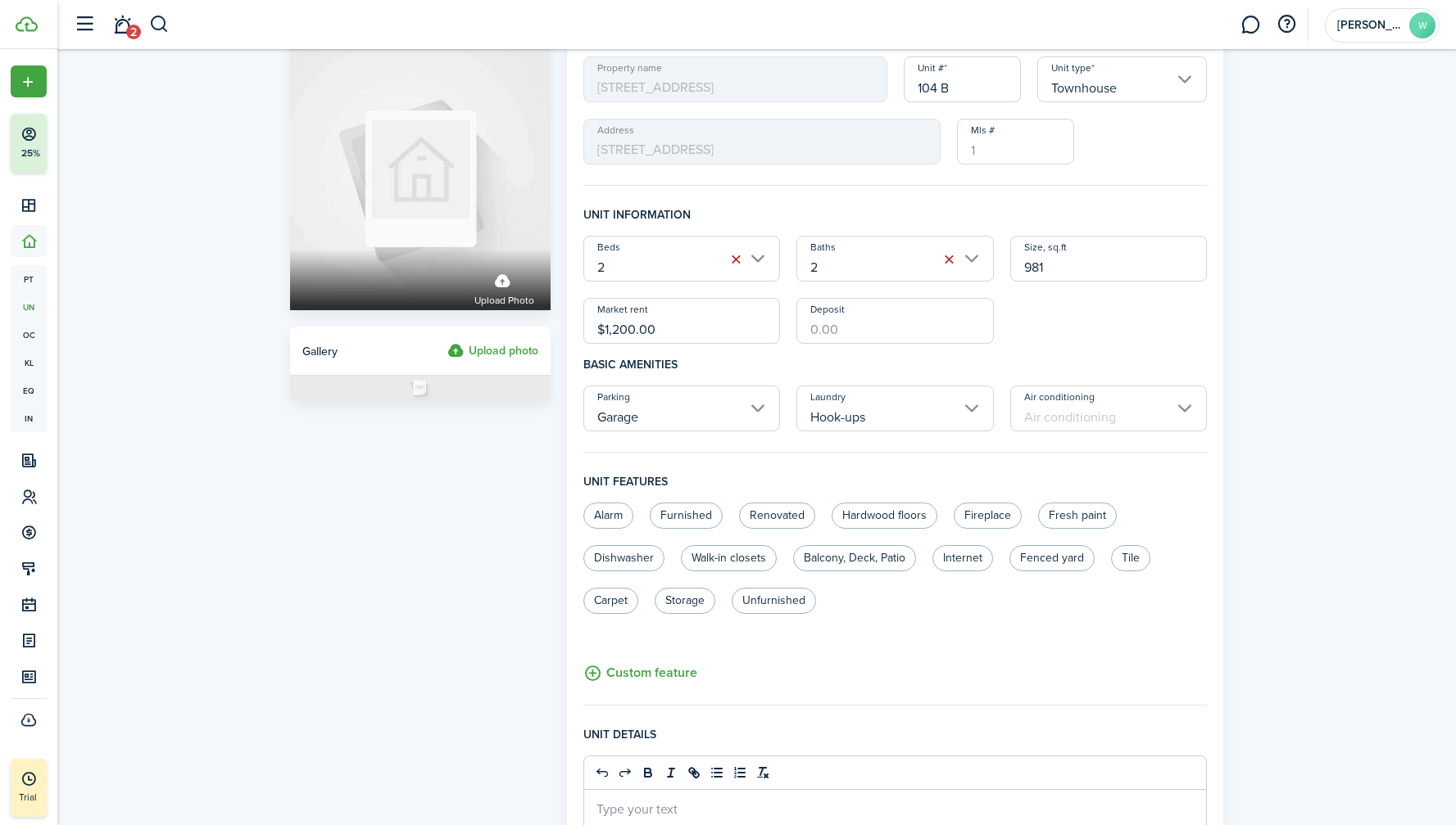
click at [1045, 411] on input "Air conditioning" at bounding box center [1109, 409] width 198 height 46
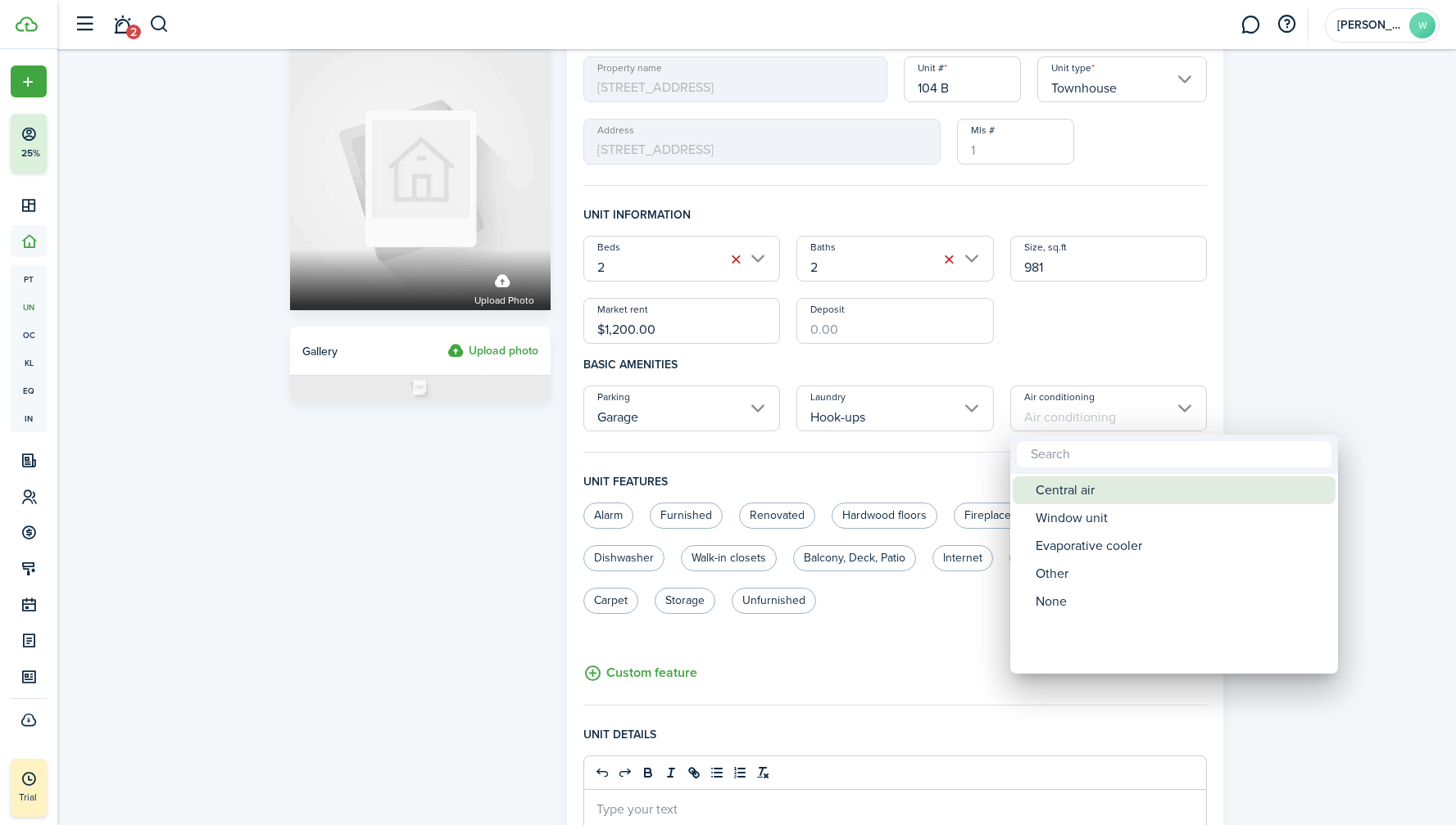
click at [1076, 494] on div "Central air" at bounding box center [1180, 490] width 290 height 28
type input "Central air"
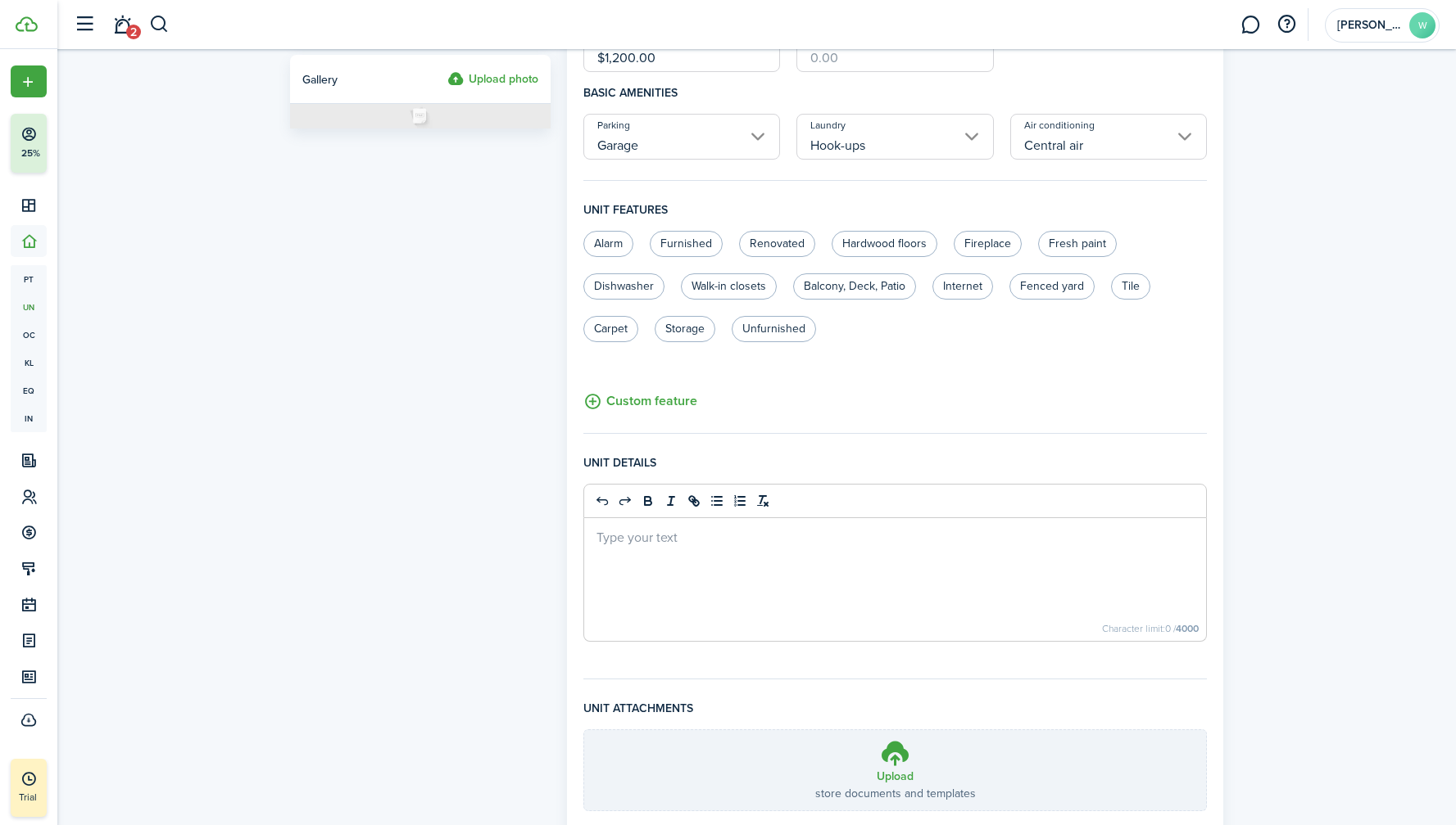
scroll to position [319, 0]
click at [643, 290] on label "Dishwasher" at bounding box center [624, 287] width 81 height 26
radio input "true"
click at [718, 277] on label "Walk-in closets" at bounding box center [728, 287] width 96 height 26
radio input "true"
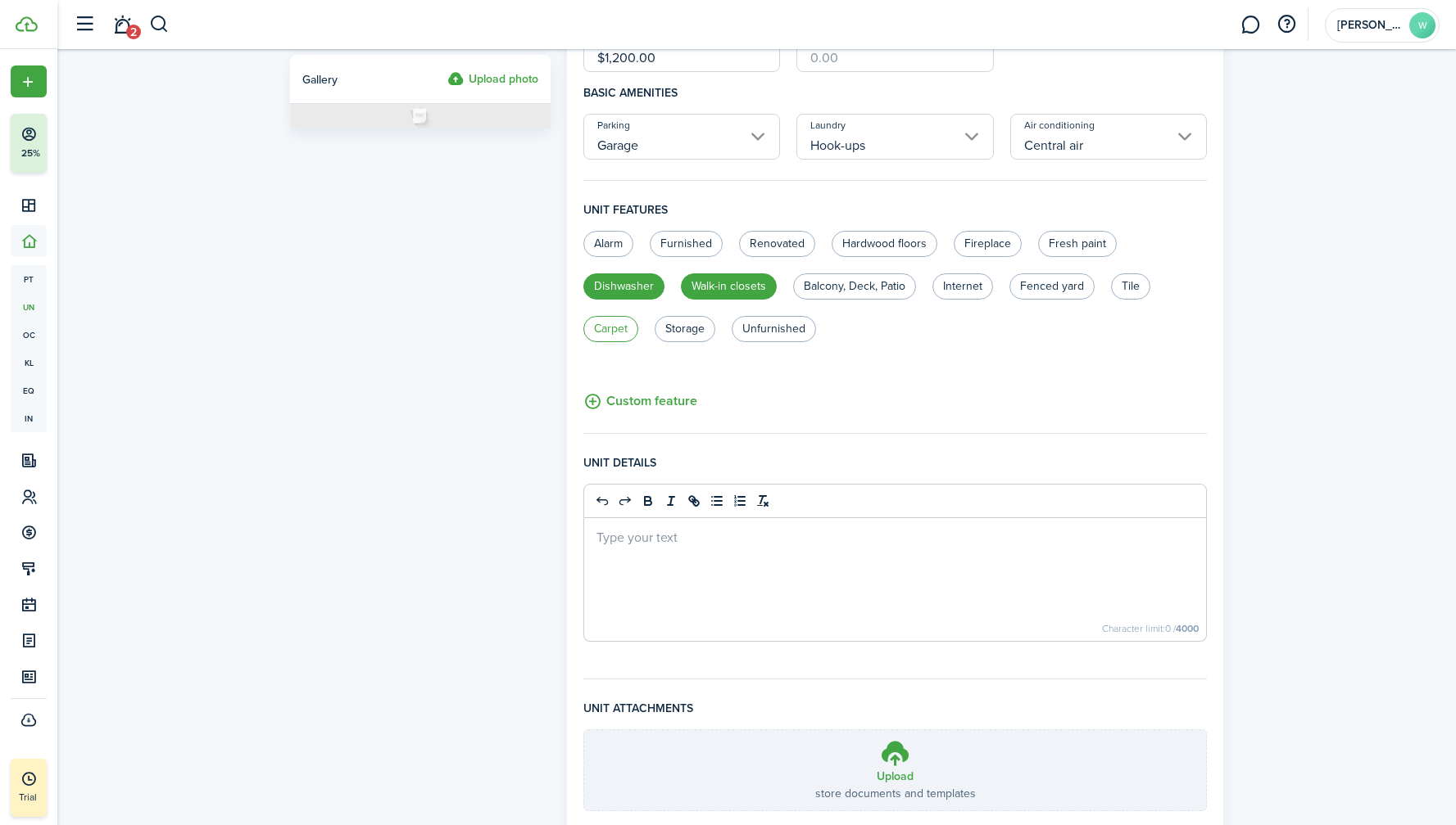
click at [616, 332] on label "Carpet" at bounding box center [611, 329] width 55 height 26
radio input "true"
click at [646, 405] on button "Custom feature" at bounding box center [641, 402] width 114 height 20
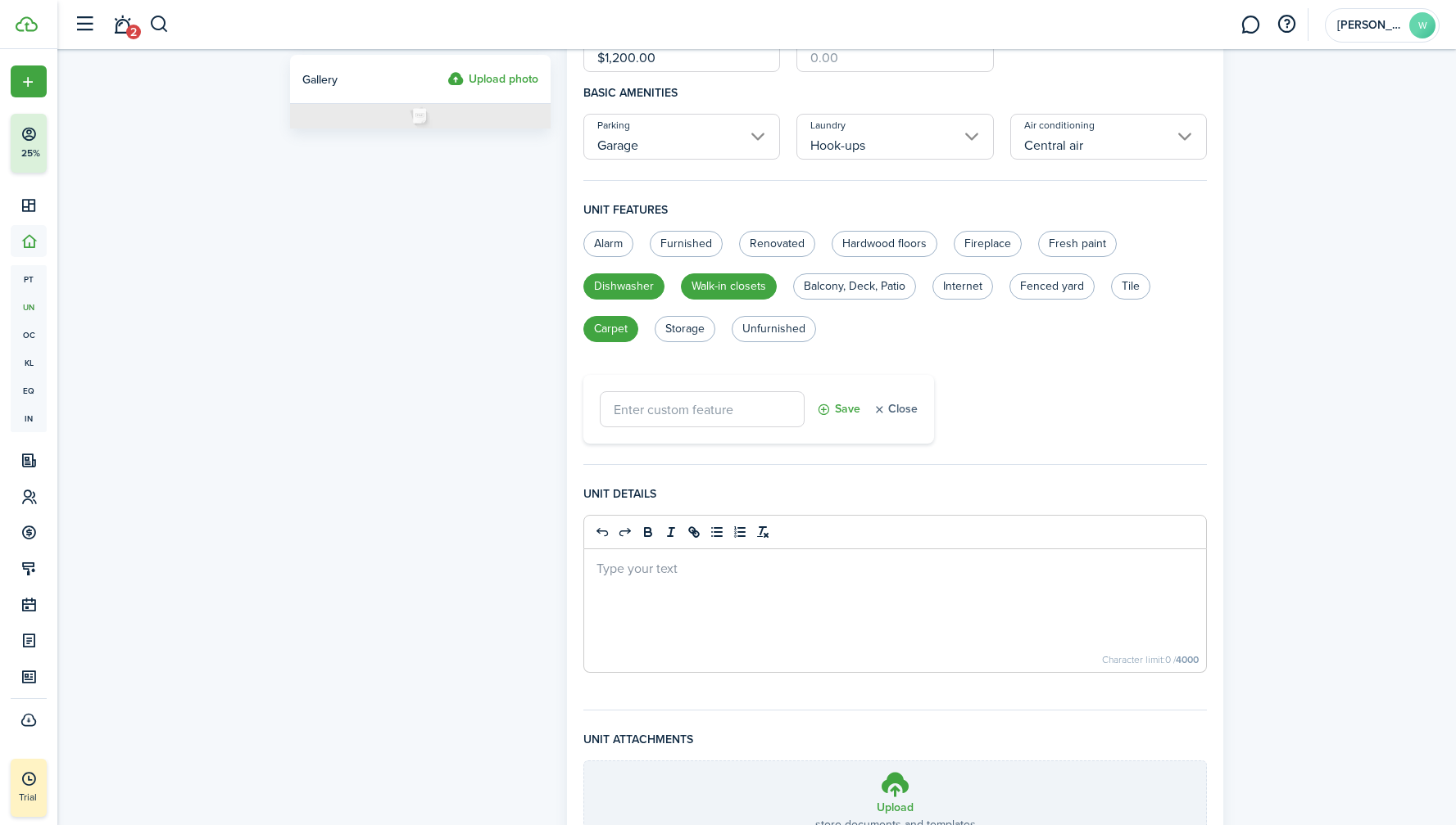
click at [884, 412] on button "Close" at bounding box center [894, 410] width 45 height 36
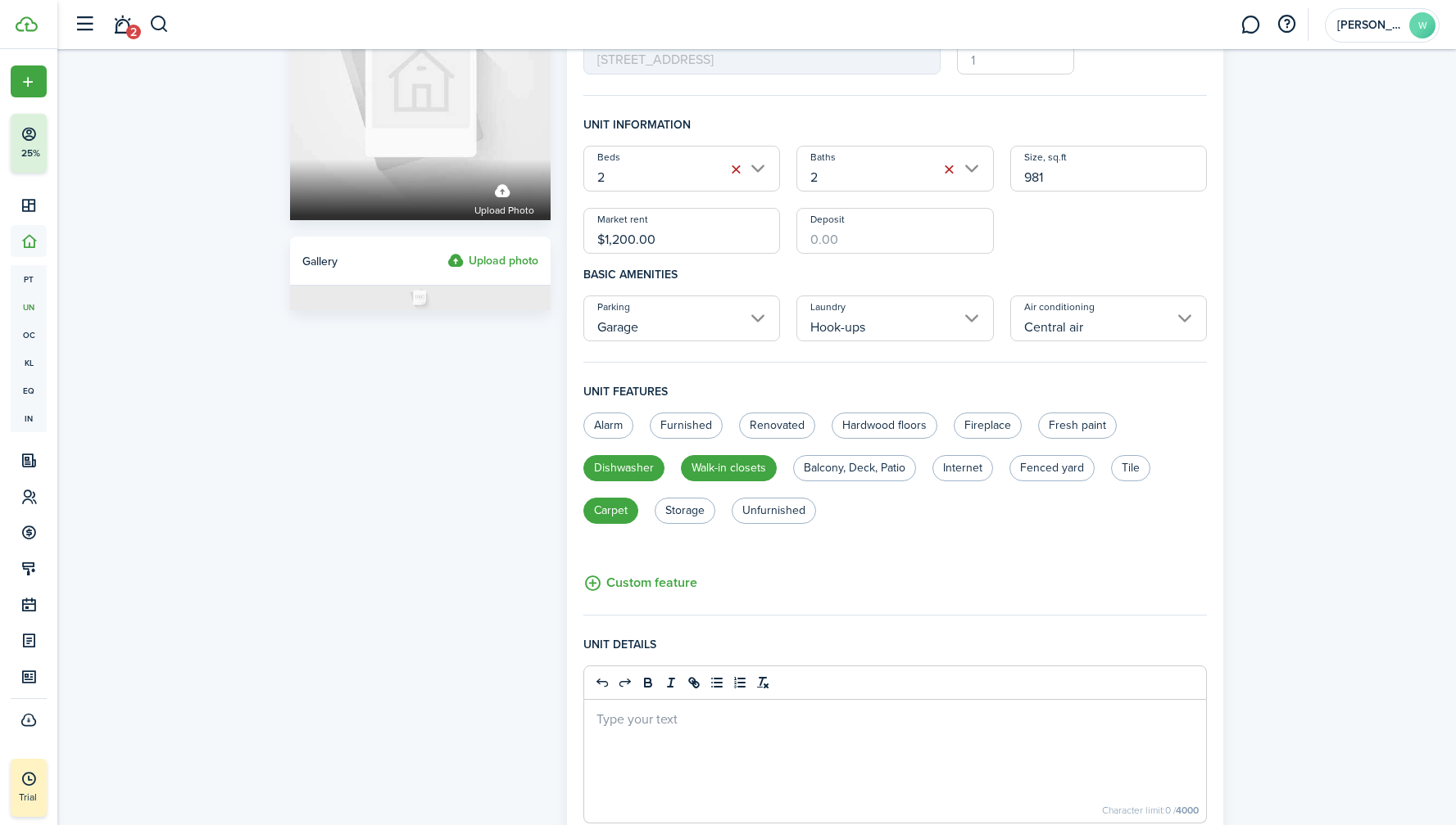
scroll to position [434, 0]
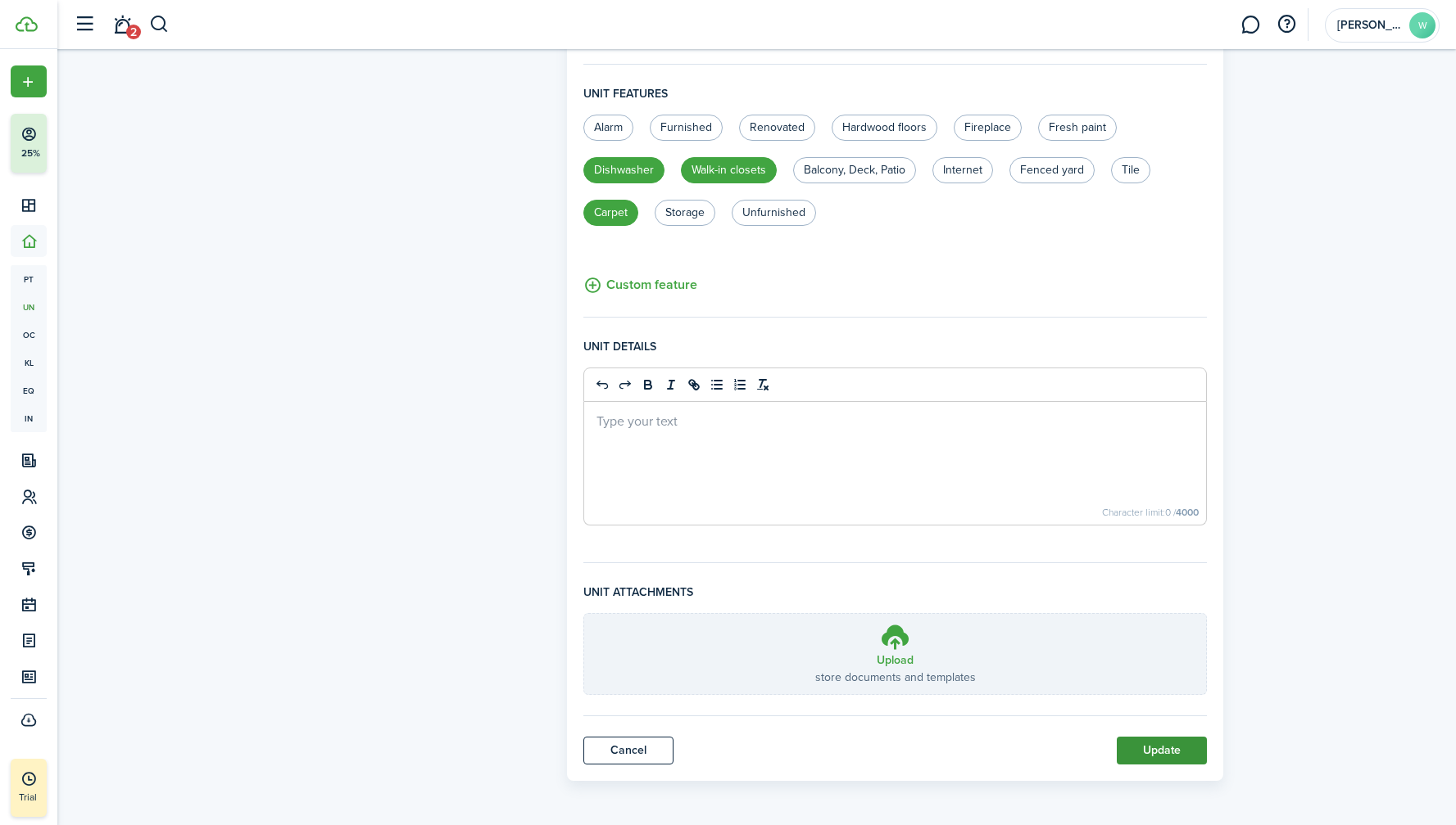
click at [1161, 758] on button "Update" at bounding box center [1161, 751] width 90 height 28
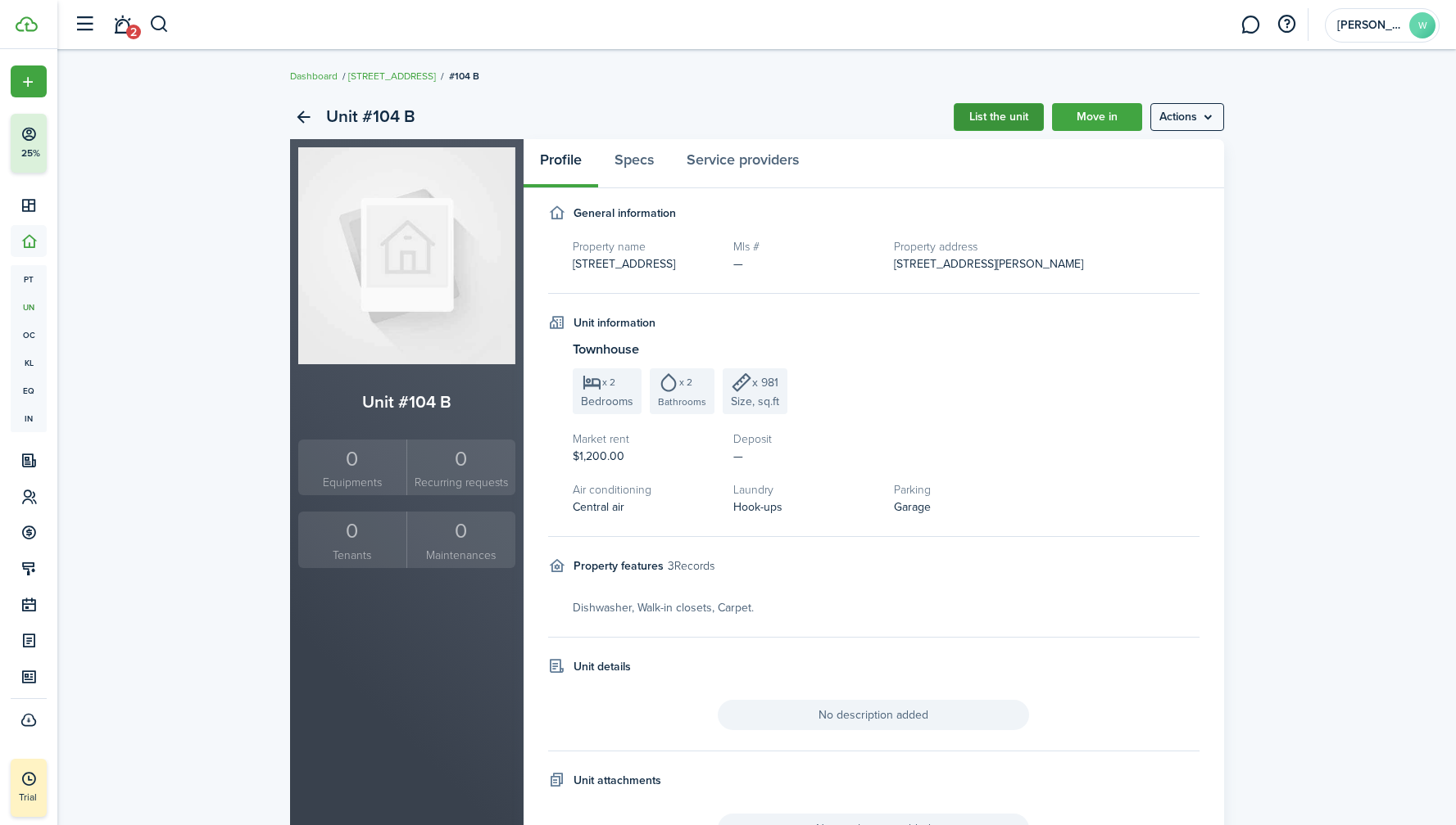
click at [973, 121] on link "List the unit" at bounding box center [998, 117] width 90 height 28
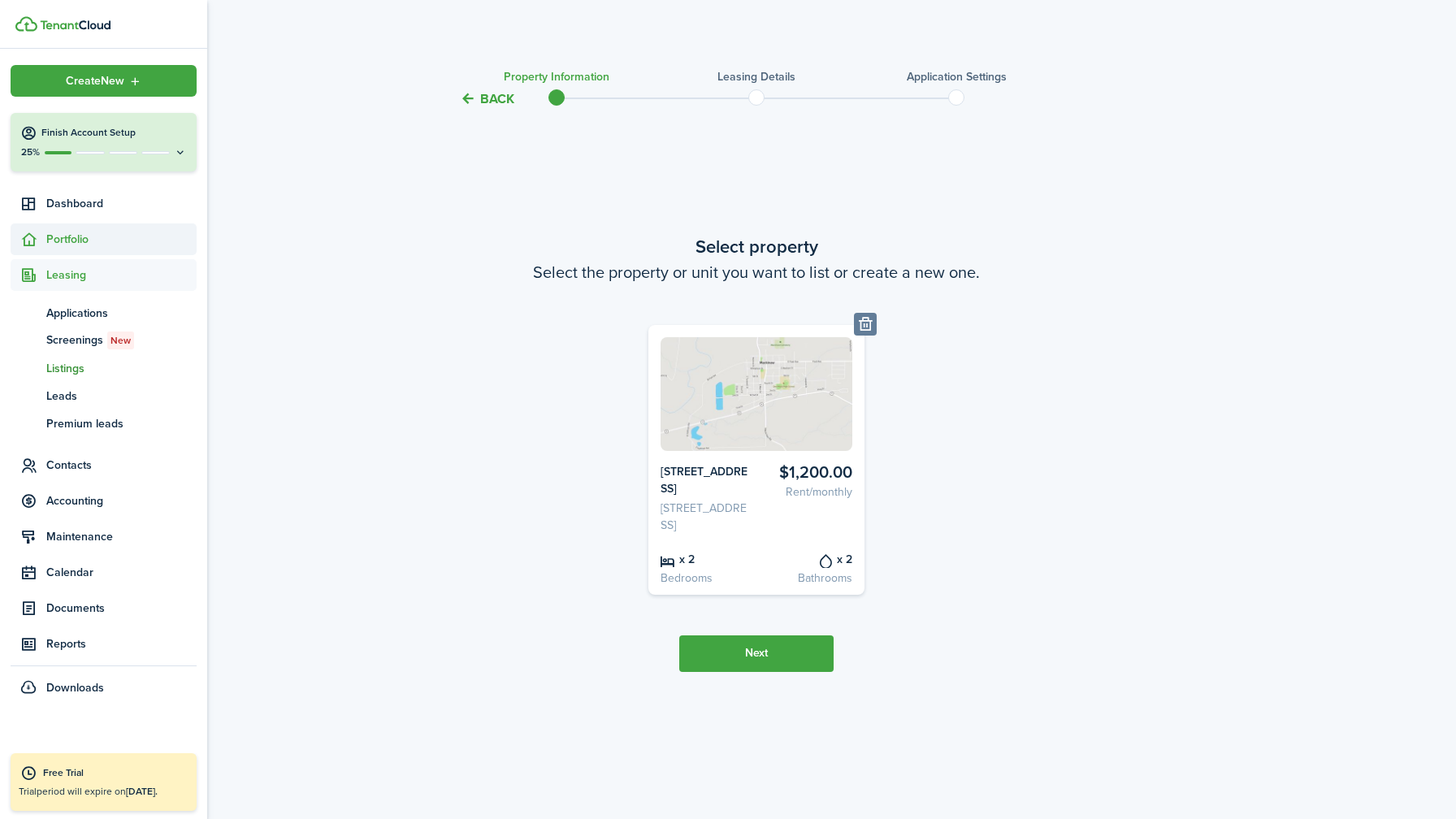
click at [79, 242] on span "Portfolio" at bounding box center [122, 239] width 151 height 17
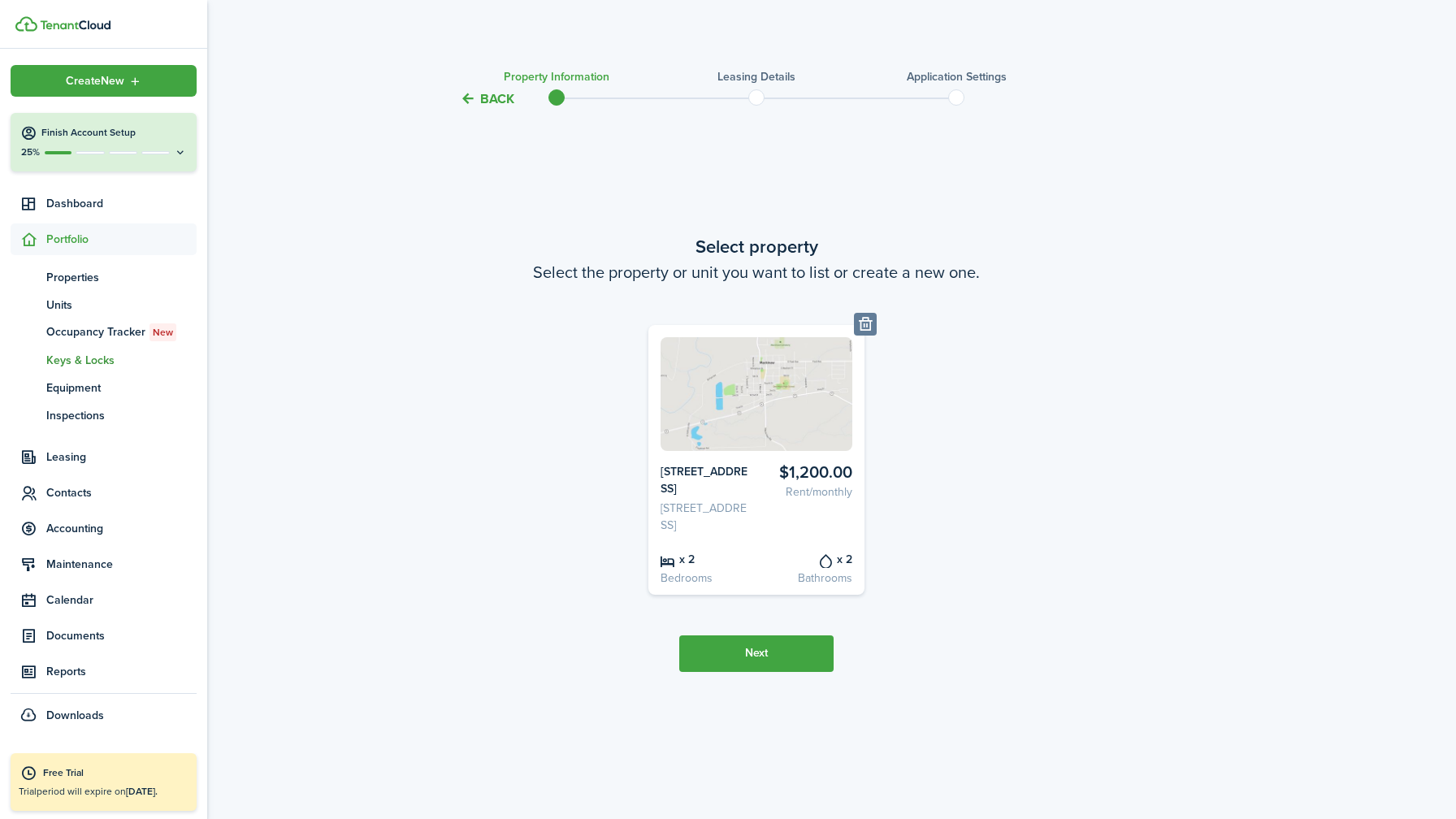
click at [77, 359] on span "Keys & Locks" at bounding box center [122, 360] width 151 height 17
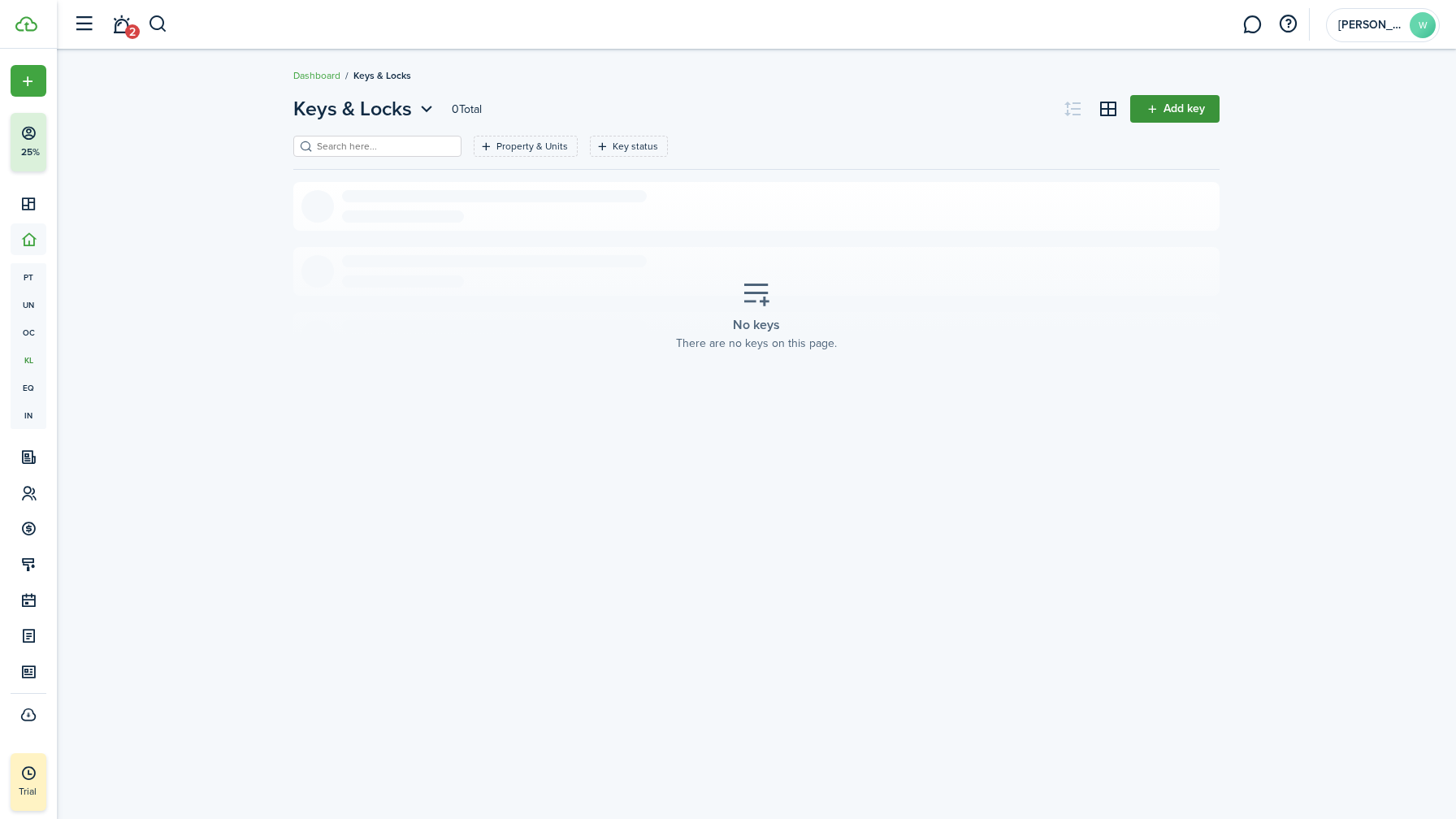
click at [1156, 113] on link "Add key" at bounding box center [1175, 109] width 89 height 28
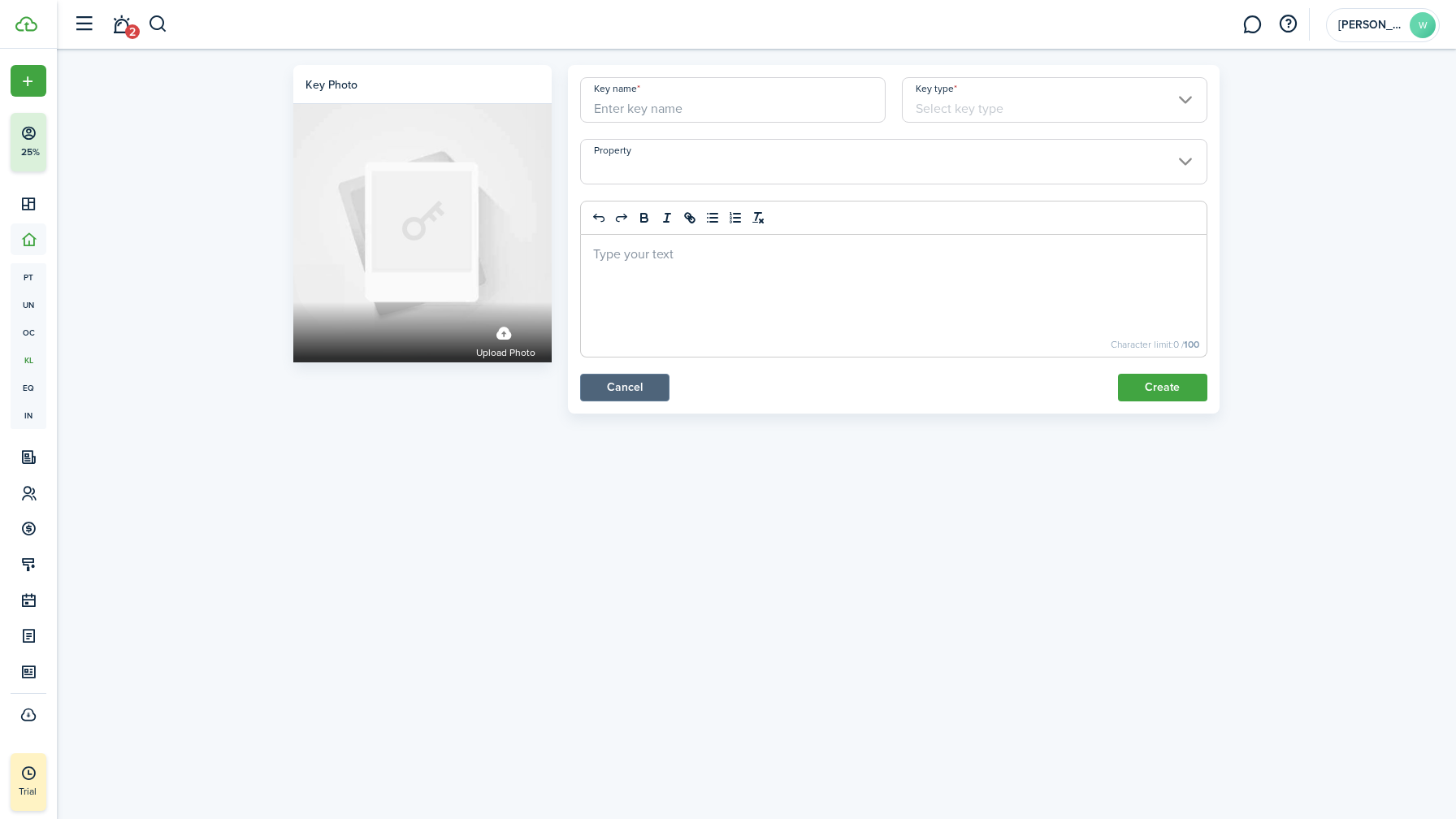
click at [607, 389] on link "Cancel" at bounding box center [624, 388] width 89 height 28
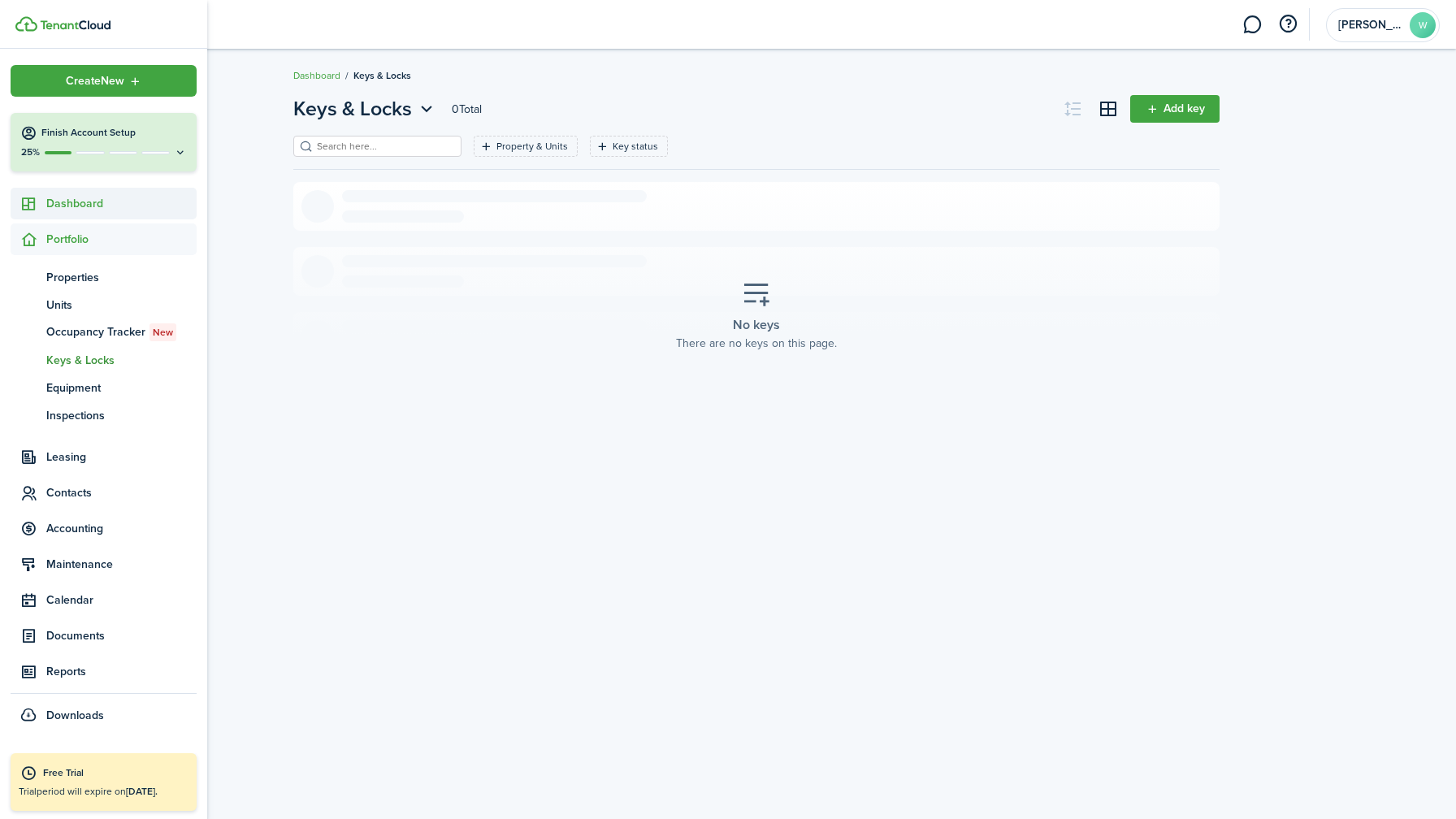
click at [87, 203] on span "Dashboard" at bounding box center [122, 203] width 151 height 17
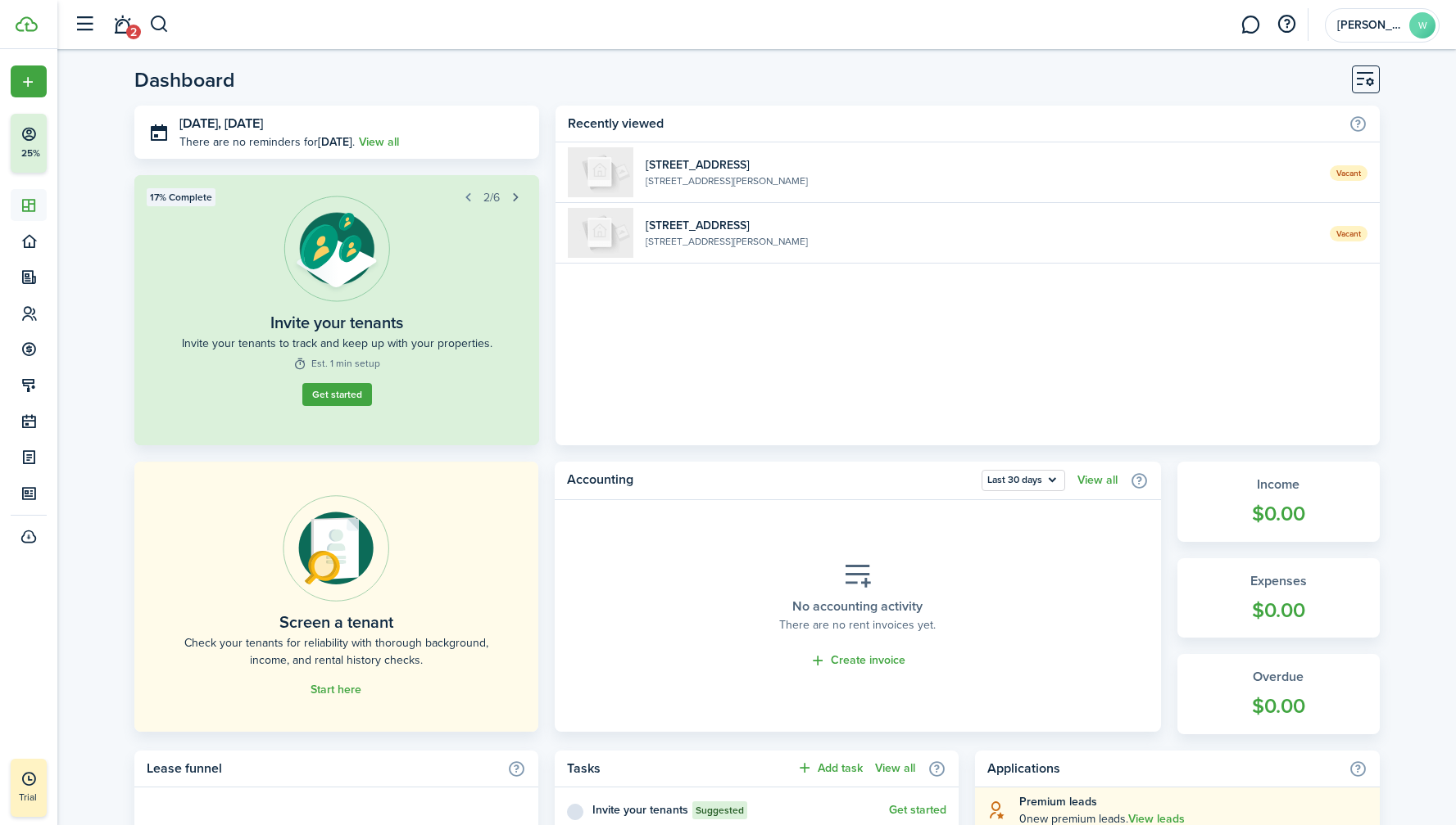
click at [515, 198] on button "button" at bounding box center [515, 197] width 23 height 23
click at [517, 194] on button "button" at bounding box center [515, 197] width 23 height 23
click at [515, 197] on button "button" at bounding box center [515, 197] width 23 height 23
click at [466, 198] on button "button" at bounding box center [468, 197] width 23 height 23
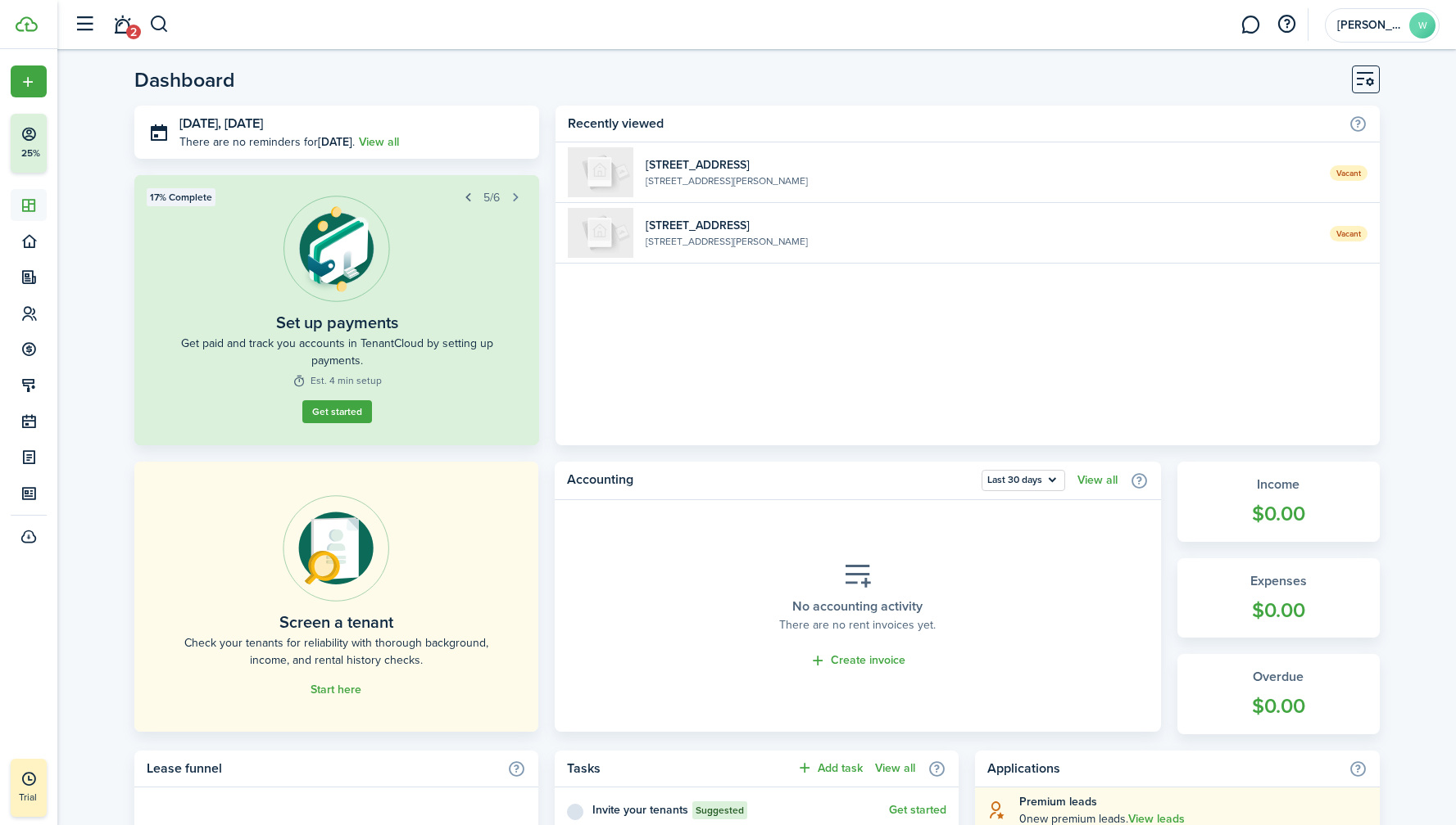
click at [466, 198] on button "button" at bounding box center [468, 197] width 23 height 23
click at [108, 24] on link "2" at bounding box center [122, 25] width 31 height 42
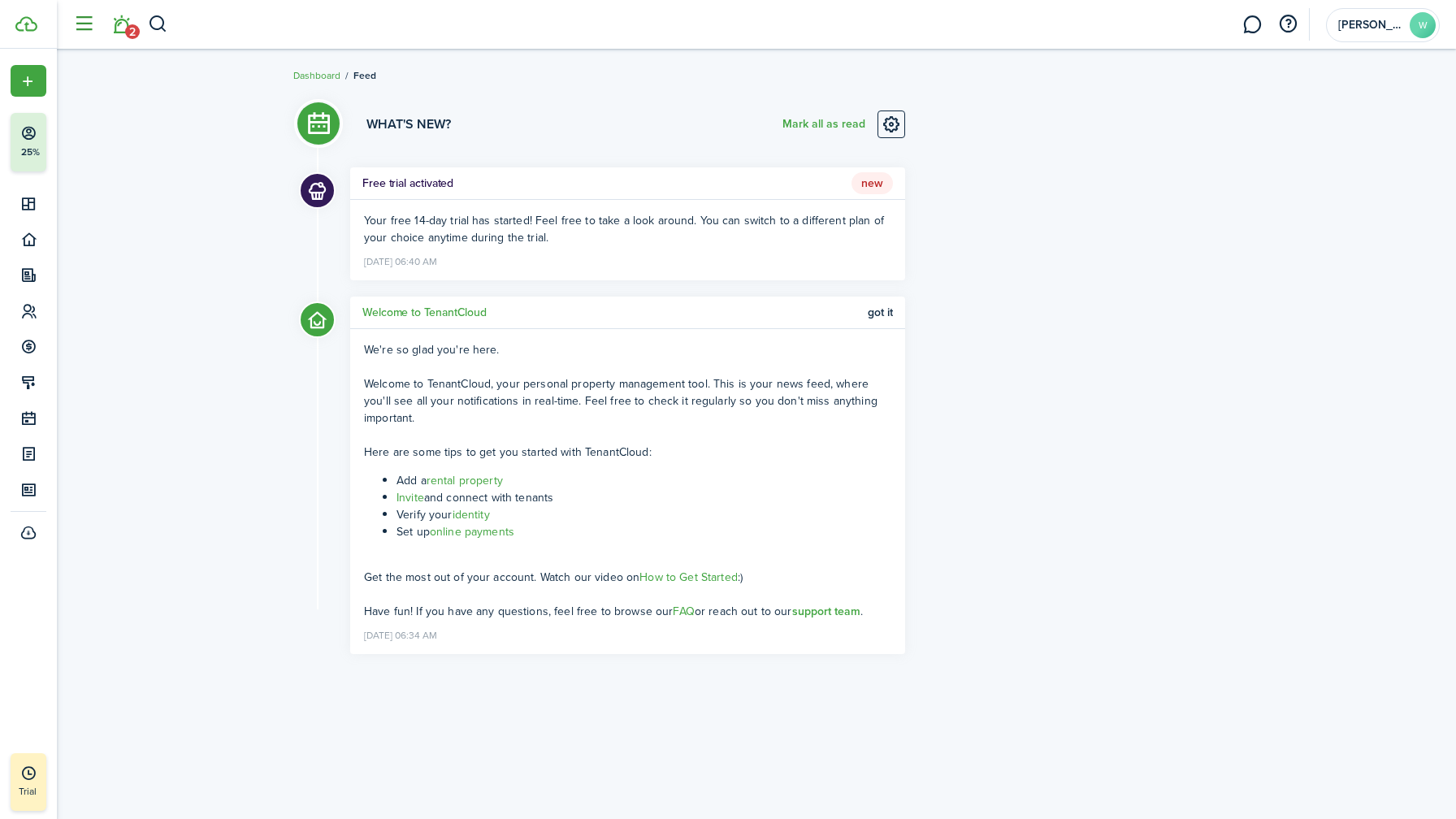
click at [83, 26] on button "button" at bounding box center [83, 24] width 31 height 31
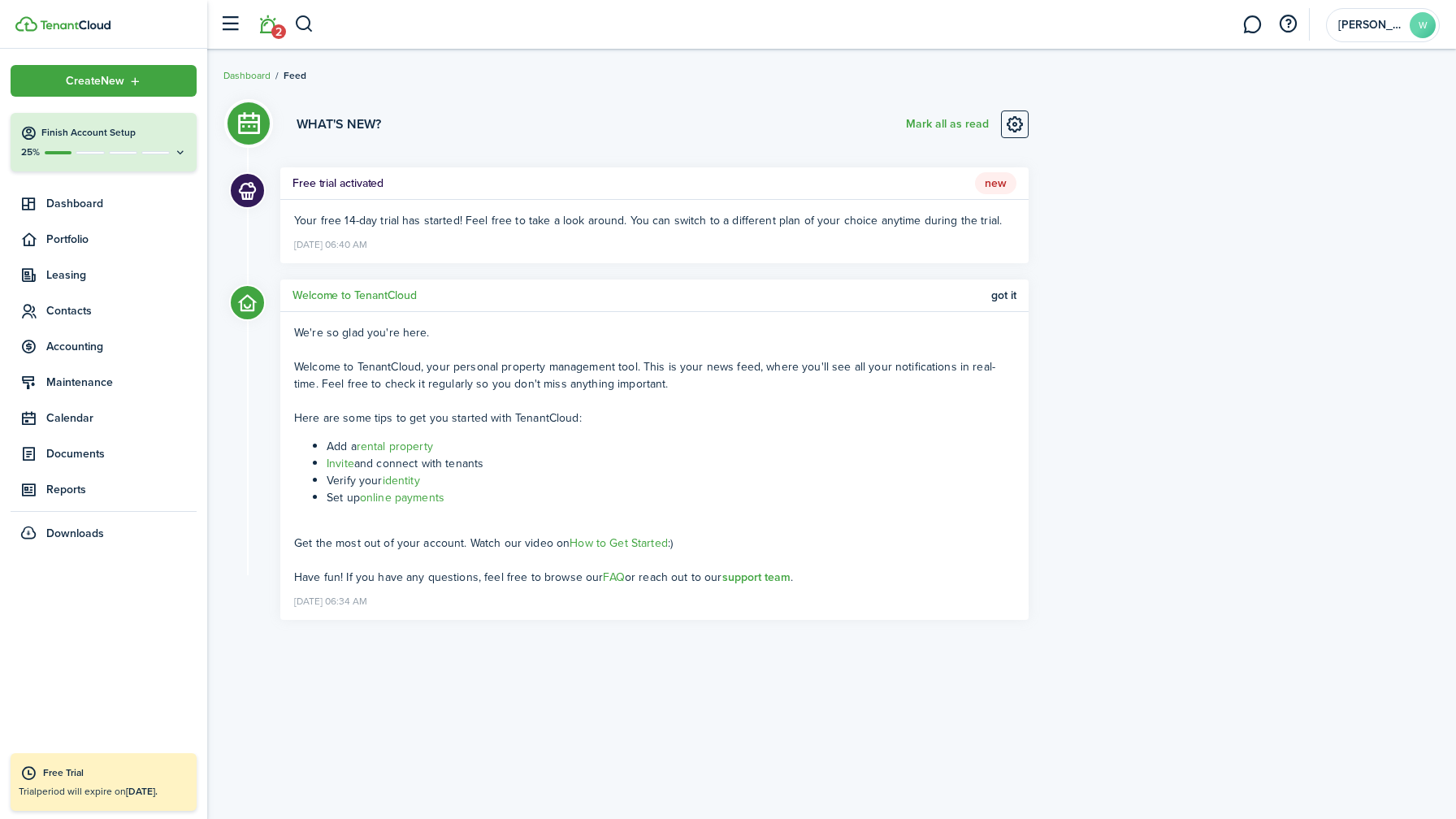
click at [435, 106] on div "What's new? [PERSON_NAME] all as read Free trial activated New Your free 14-day…" at bounding box center [625, 361] width 822 height 550
click at [79, 235] on span "Portfolio" at bounding box center [122, 239] width 151 height 17
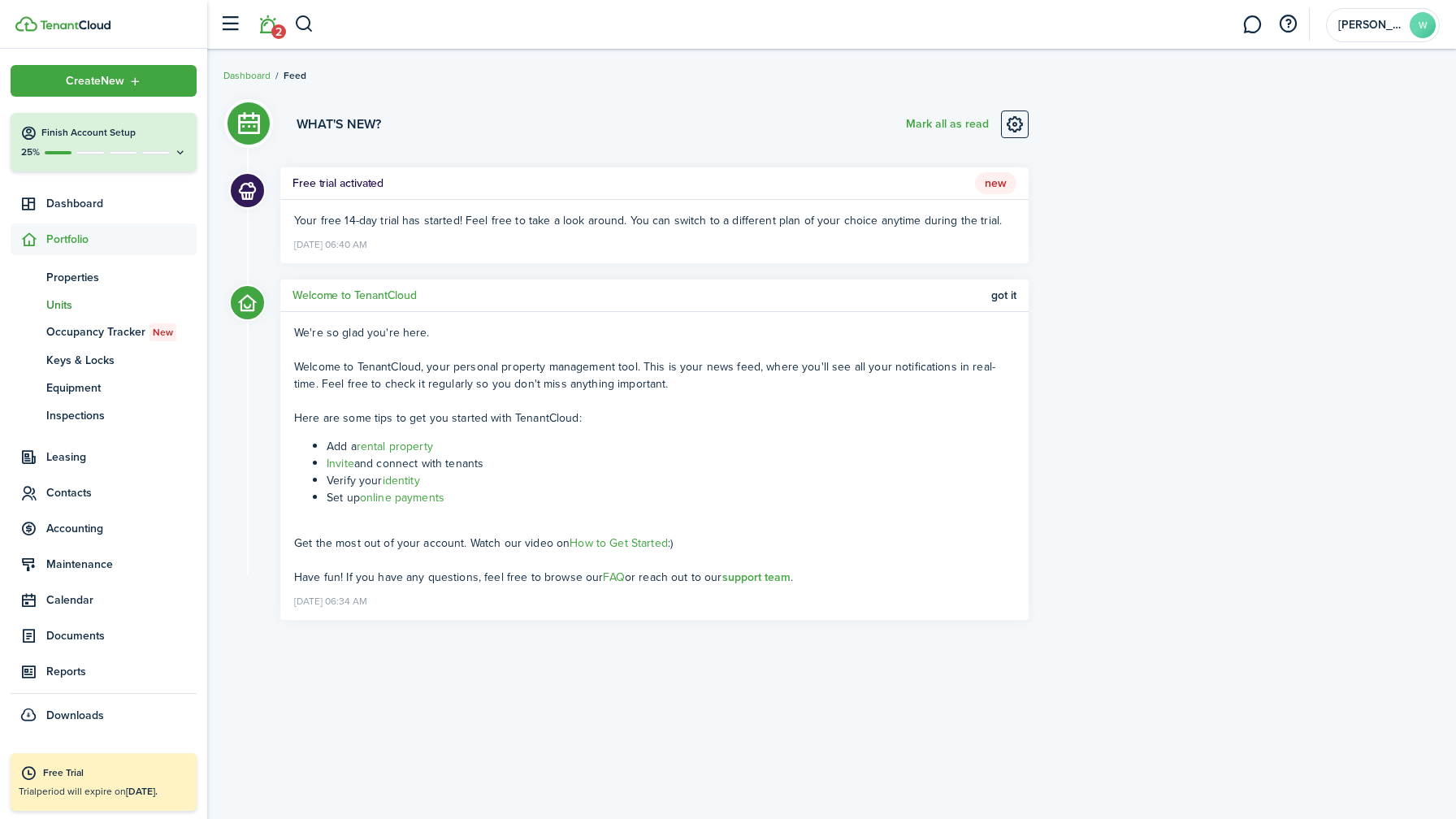
click at [106, 309] on span "Units" at bounding box center [122, 304] width 151 height 17
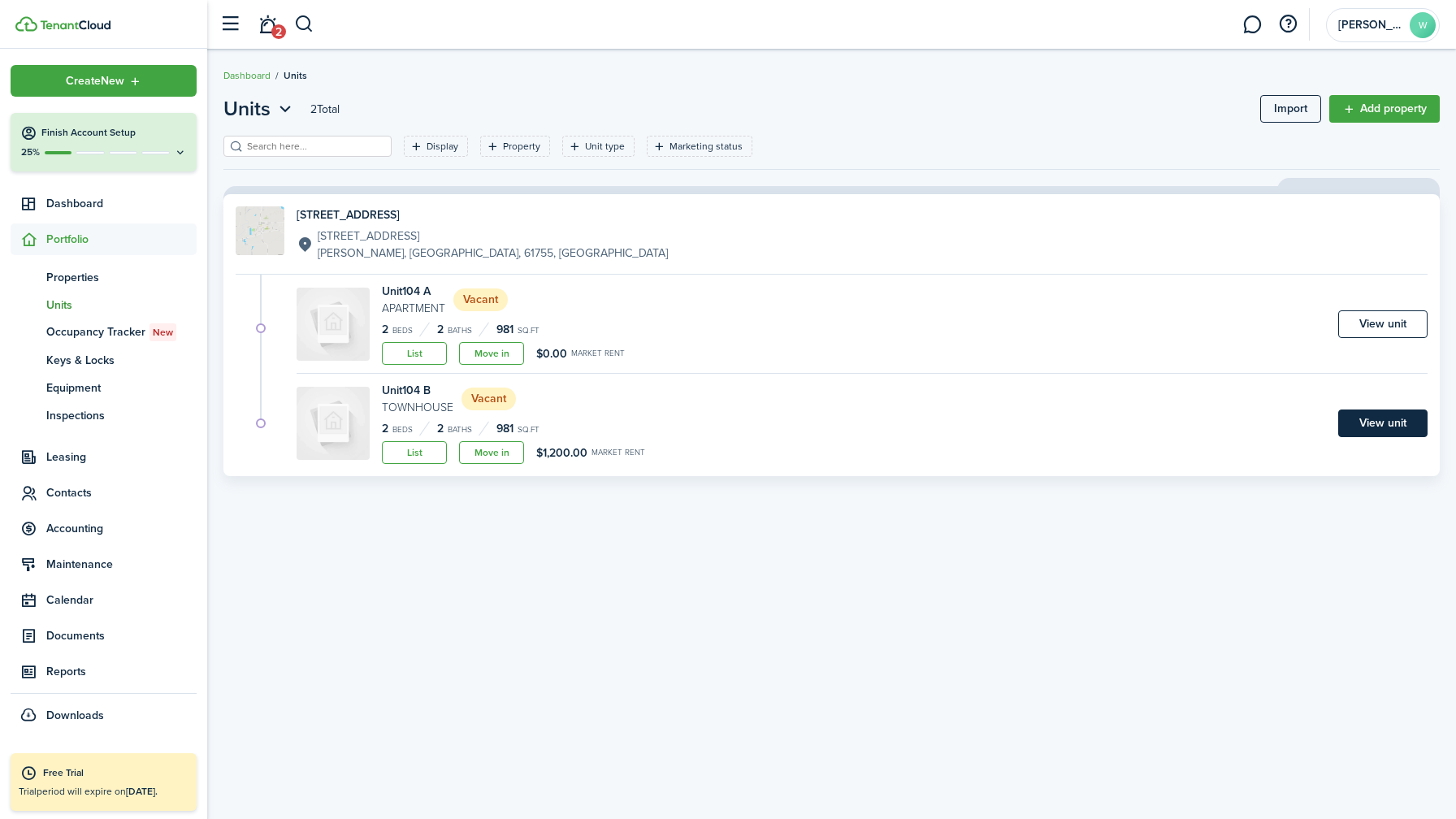
click at [1368, 423] on link "View unit" at bounding box center [1383, 423] width 89 height 28
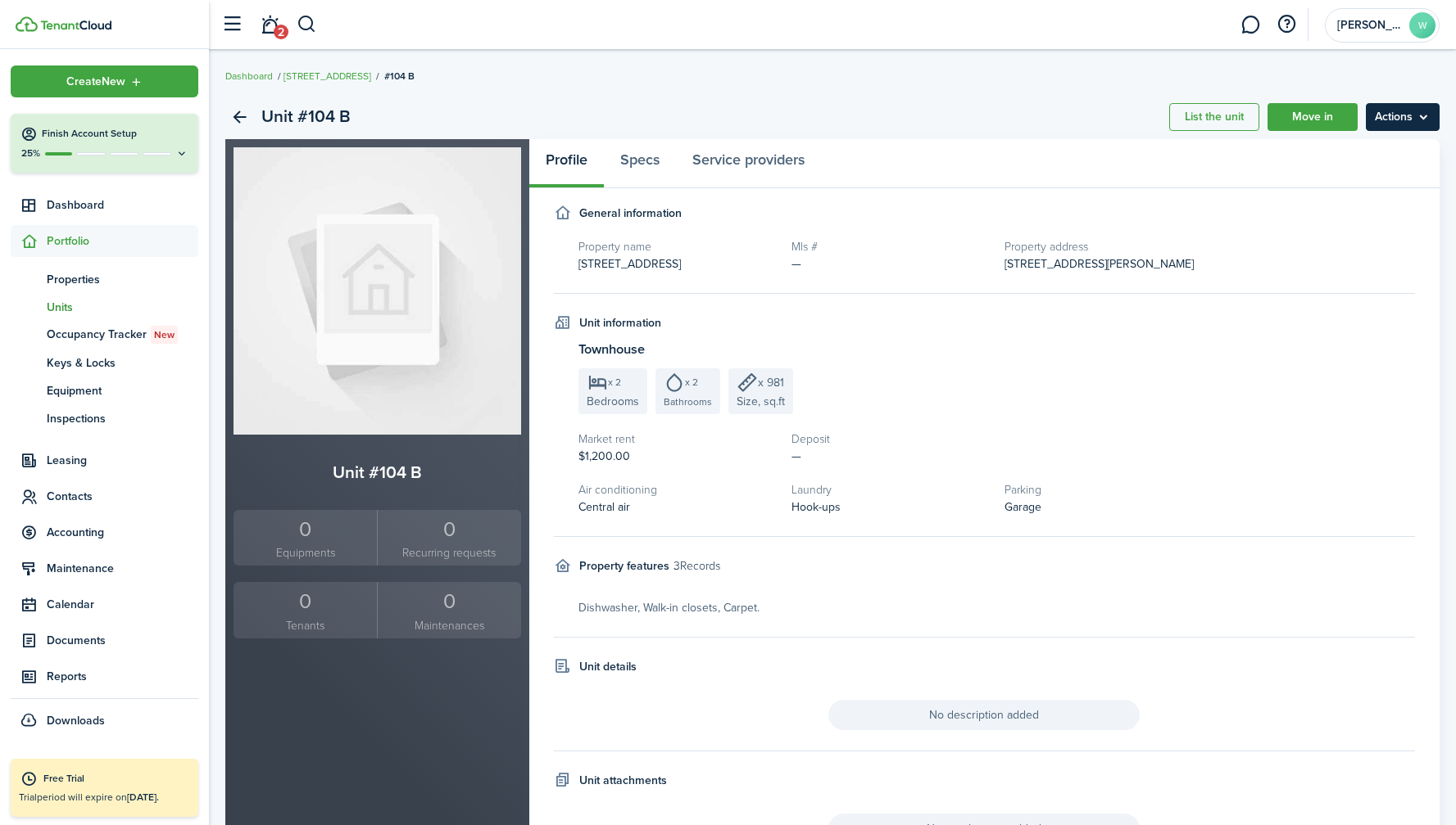
click at [1394, 125] on menu-btn "Actions" at bounding box center [1403, 117] width 74 height 28
click at [1372, 155] on link "Edit unit" at bounding box center [1367, 153] width 143 height 28
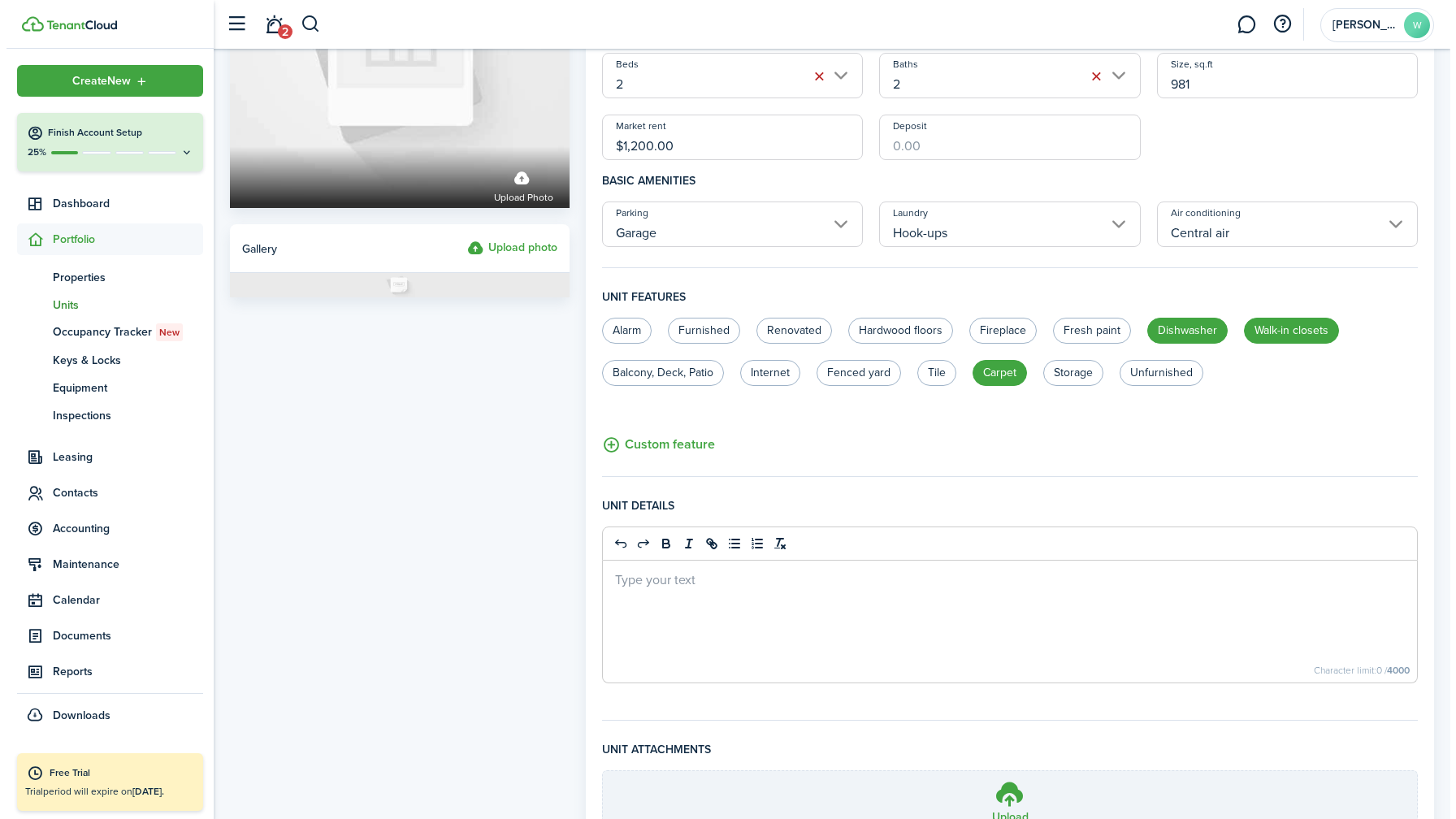
scroll to position [390, 0]
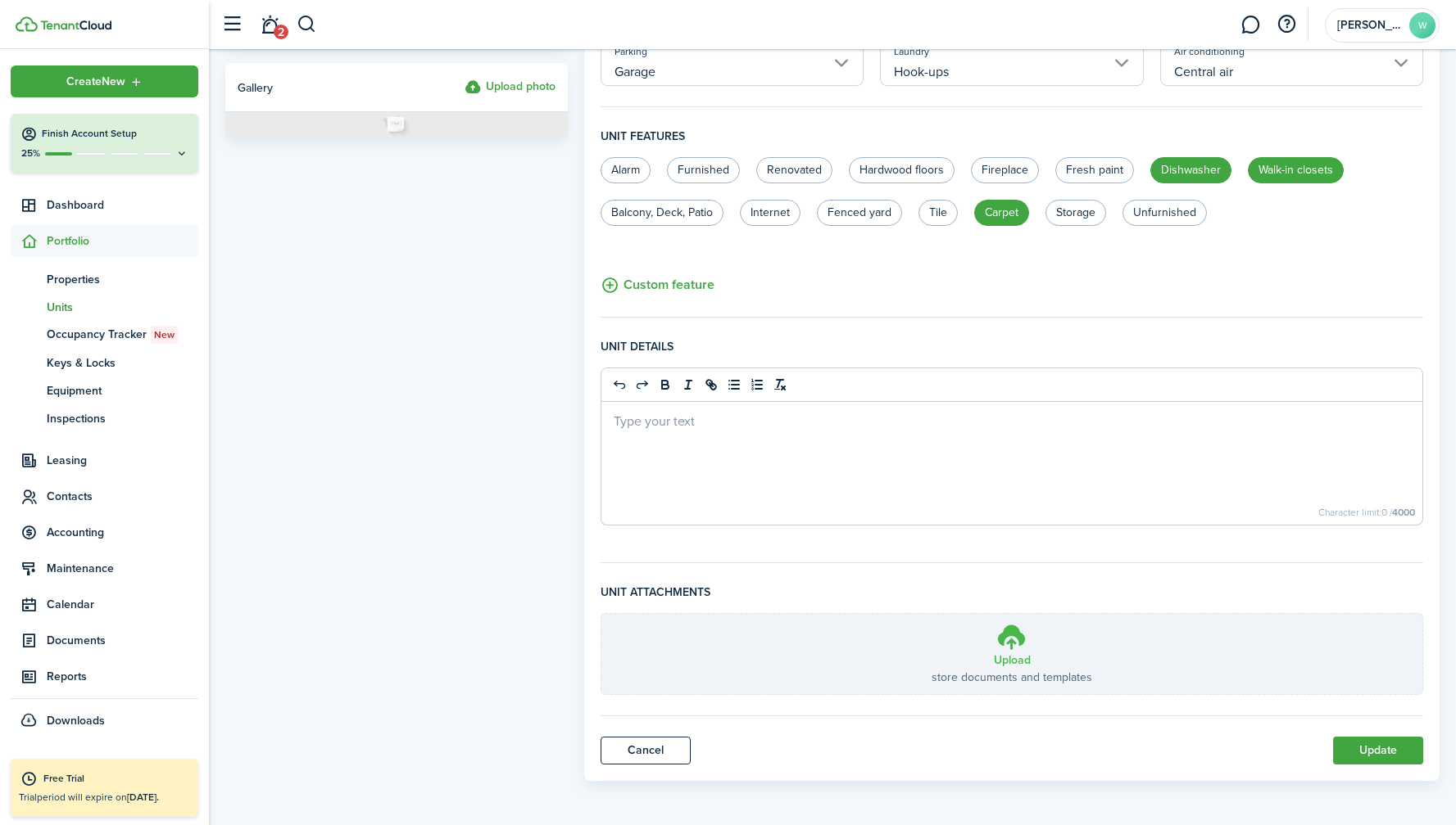
click at [1025, 655] on h3 "Upload" at bounding box center [1011, 660] width 37 height 17
click at [602, 614] on input "Upload store documents and templates Choose file" at bounding box center [602, 614] width 0 height 0
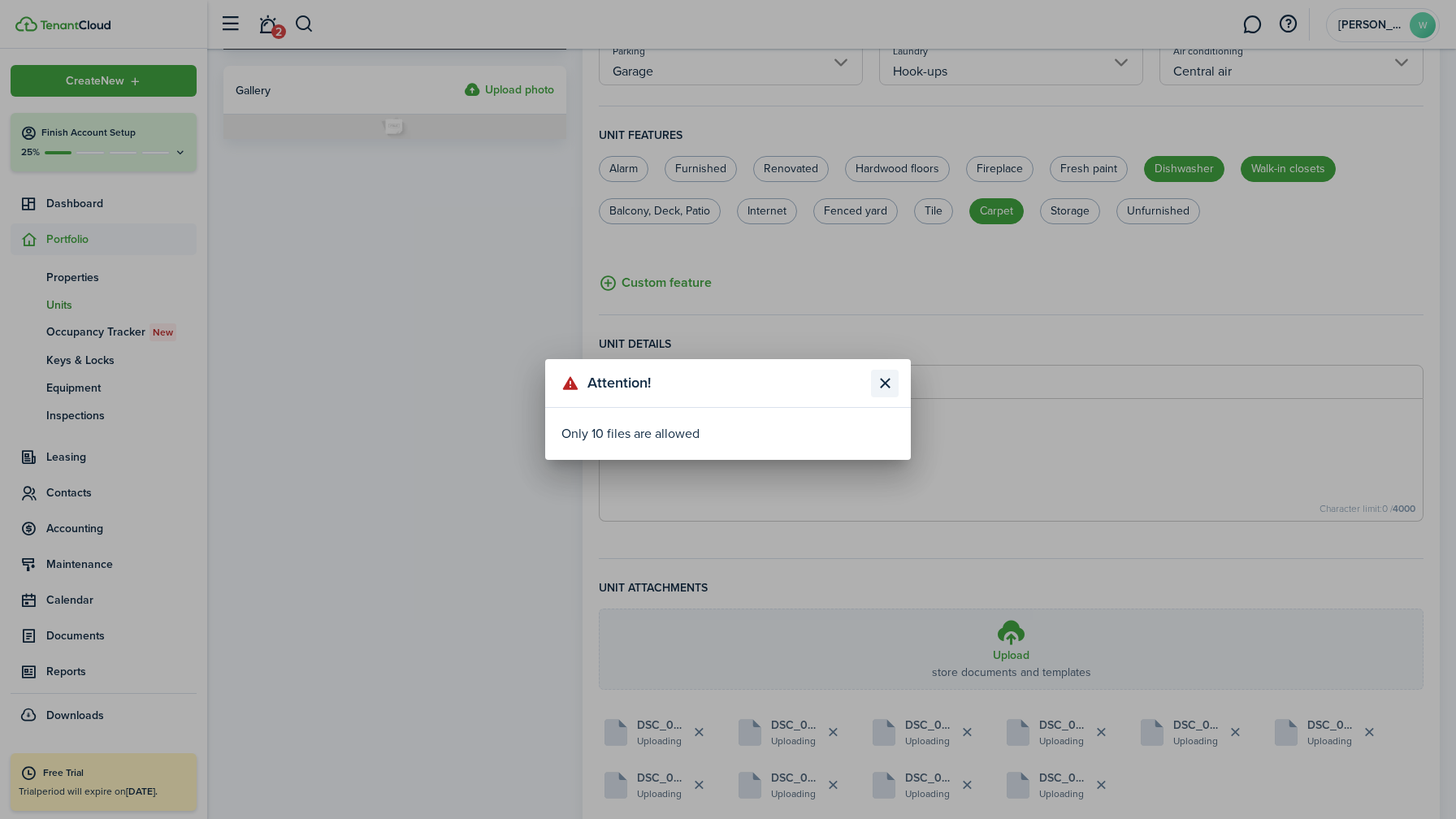
click at [881, 387] on button "Close modal" at bounding box center [885, 384] width 28 height 28
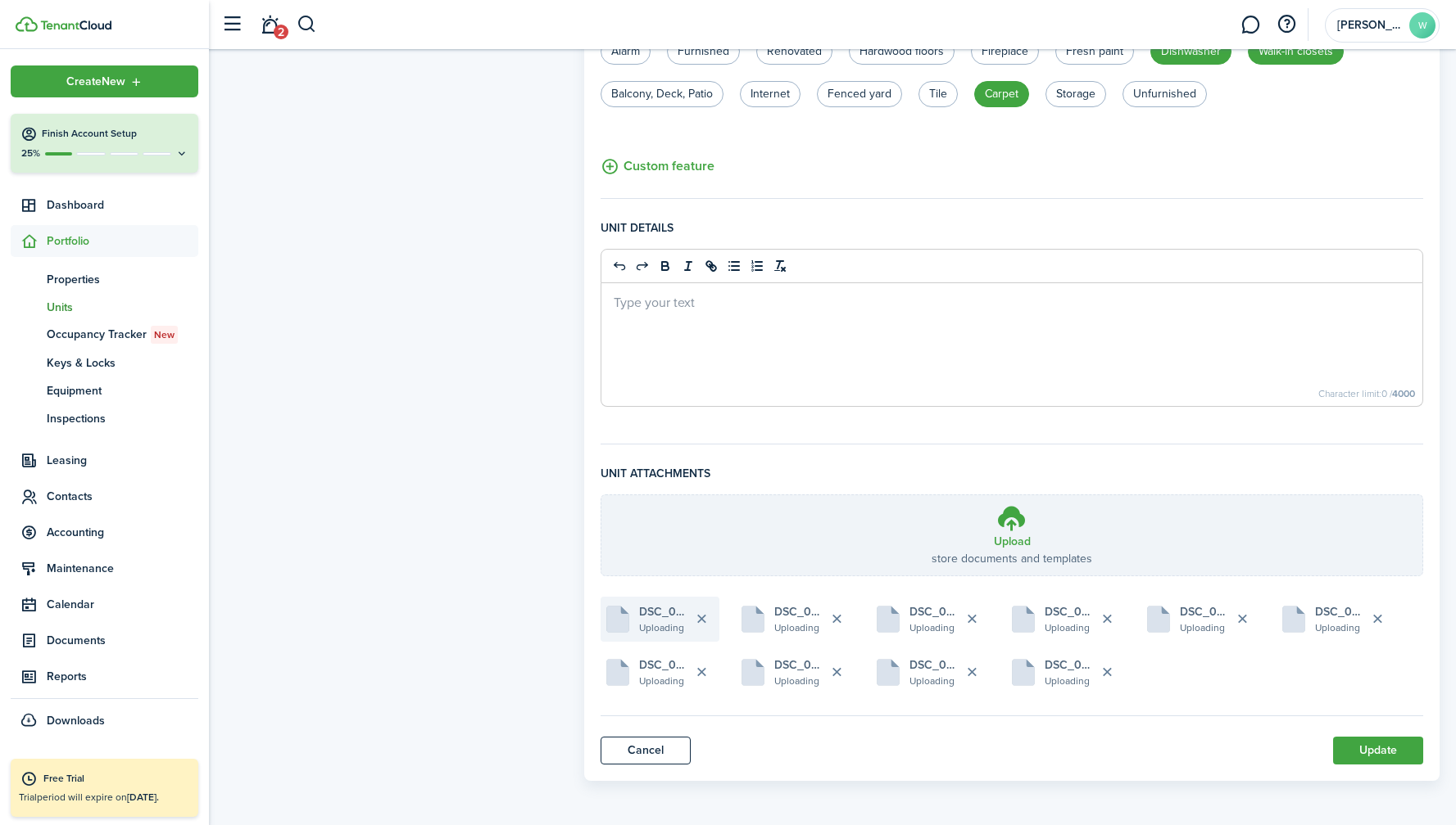
scroll to position [0, 0]
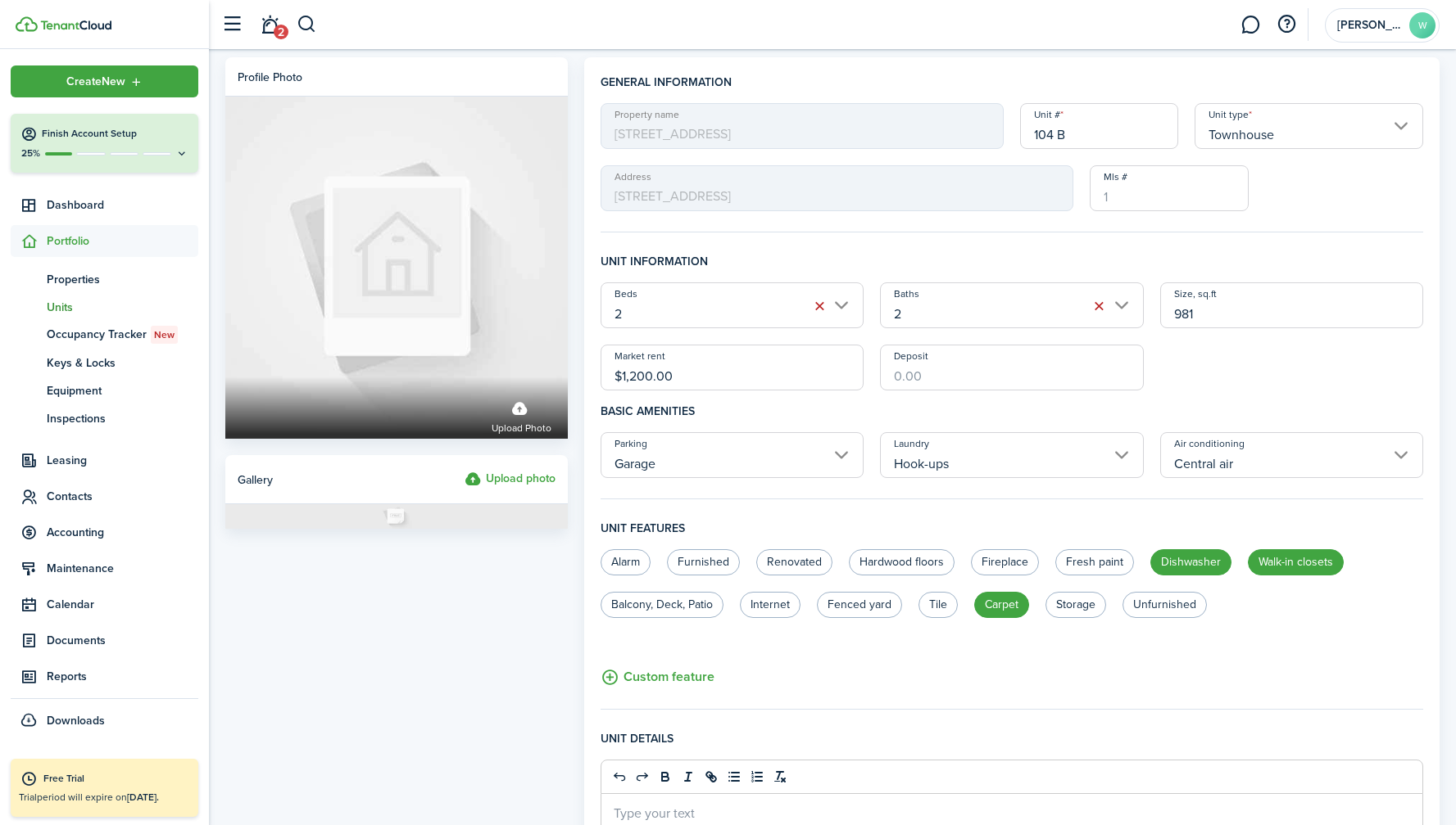
click at [509, 481] on label "Upload photo" at bounding box center [510, 480] width 91 height 20
click at [465, 470] on input "Upload photo" at bounding box center [465, 470] width 0 height 0
